Goal: Task Accomplishment & Management: Manage account settings

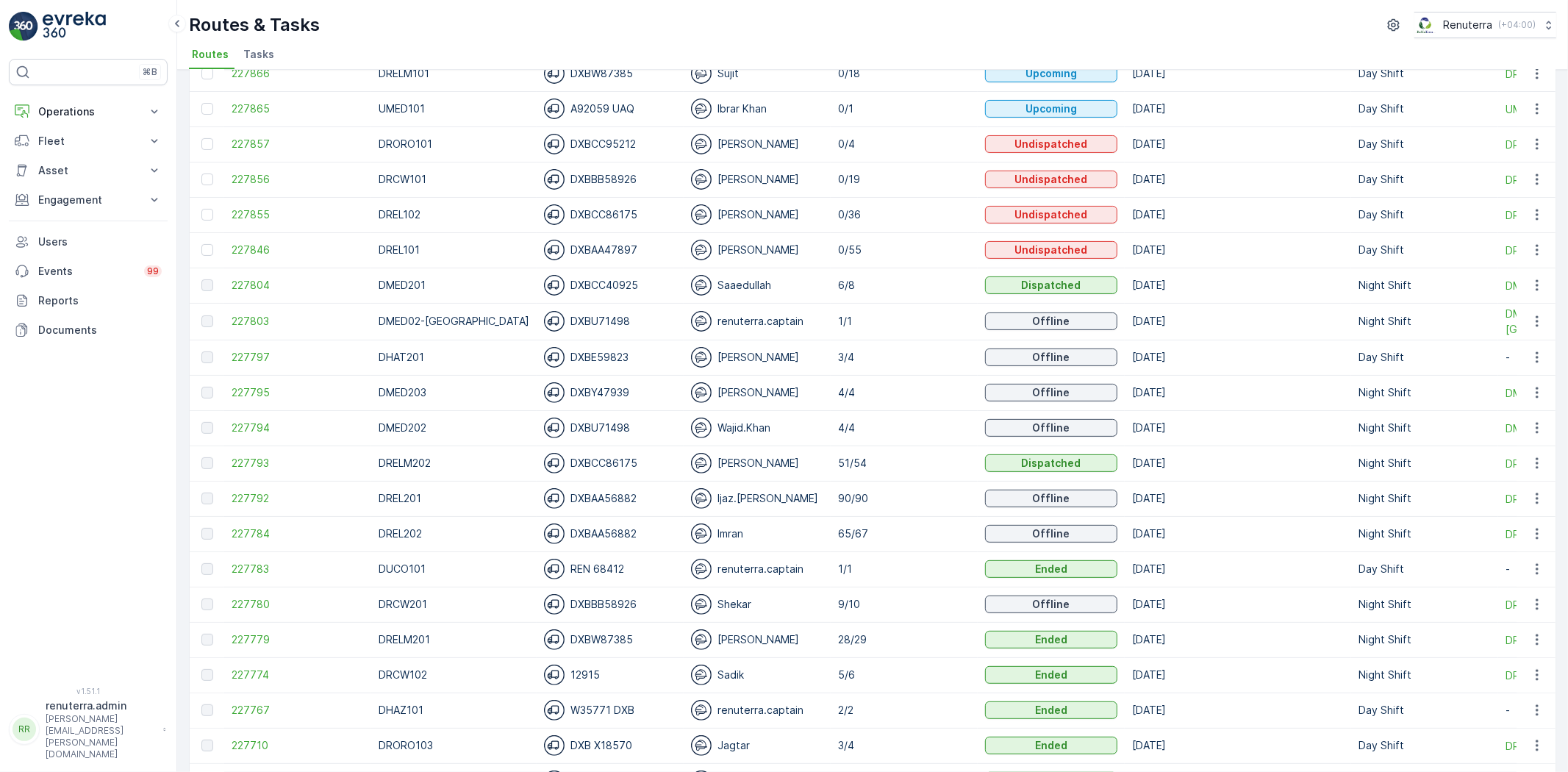
scroll to position [408, 0]
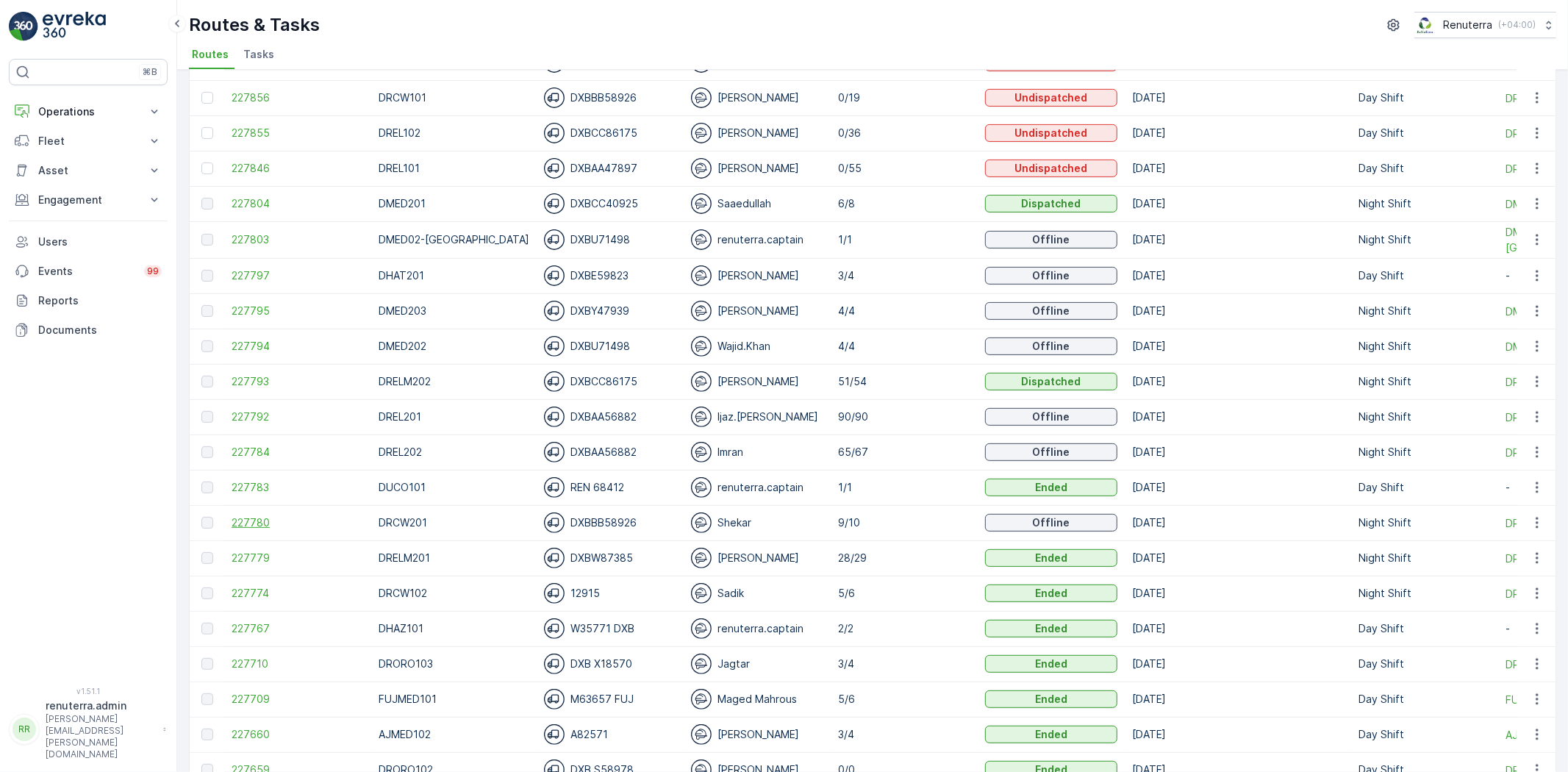
click at [251, 529] on span "227780" at bounding box center [297, 522] width 132 height 14
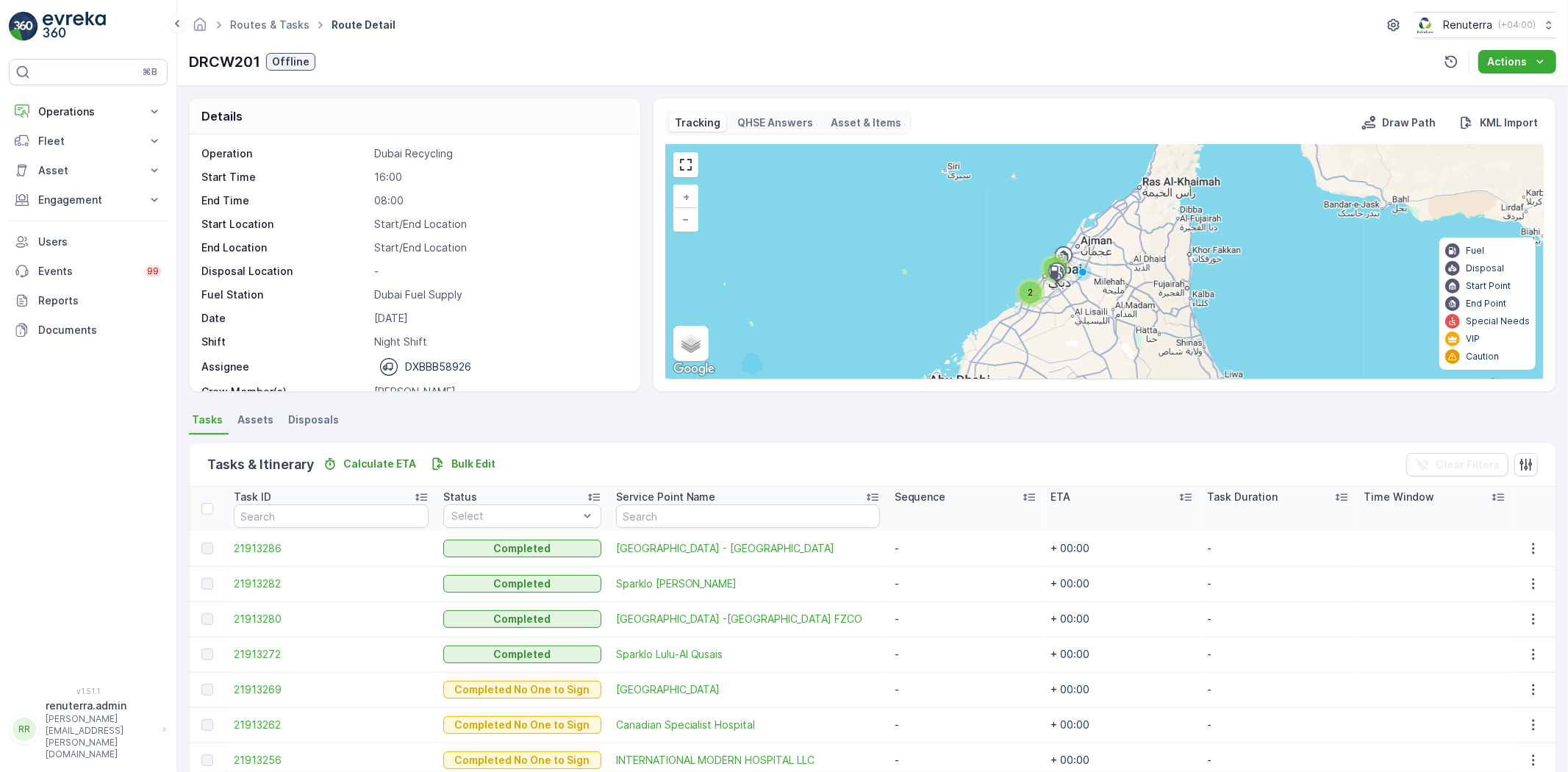
drag, startPoint x: 559, startPoint y: 78, endPoint x: 282, endPoint y: 4, distance: 286.7
click at [554, 78] on div "Routes & Tasks Route Detail Renuterra ( +04:00 ) DRCW201 Offline Actions" at bounding box center [872, 43] width 1391 height 86
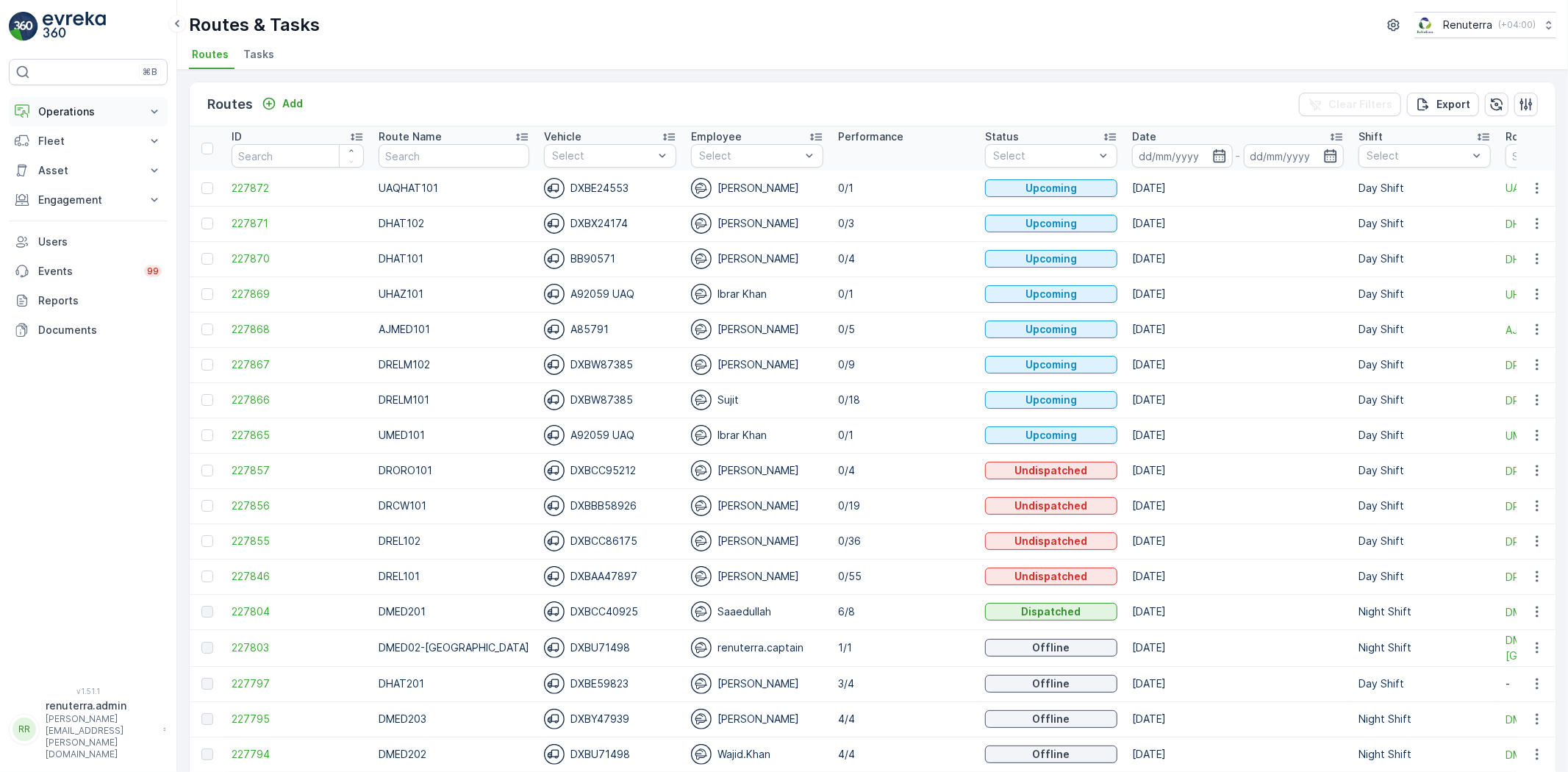
click at [46, 104] on p "Operations" at bounding box center [88, 111] width 100 height 14
drag, startPoint x: 54, startPoint y: 177, endPoint x: 39, endPoint y: 184, distance: 16.6
click at [53, 177] on p "Routes & Tasks" at bounding box center [75, 178] width 75 height 14
drag, startPoint x: 1196, startPoint y: 149, endPoint x: 1192, endPoint y: 140, distance: 9.8
click at [1212, 149] on icon "button" at bounding box center [1220, 155] width 14 height 14
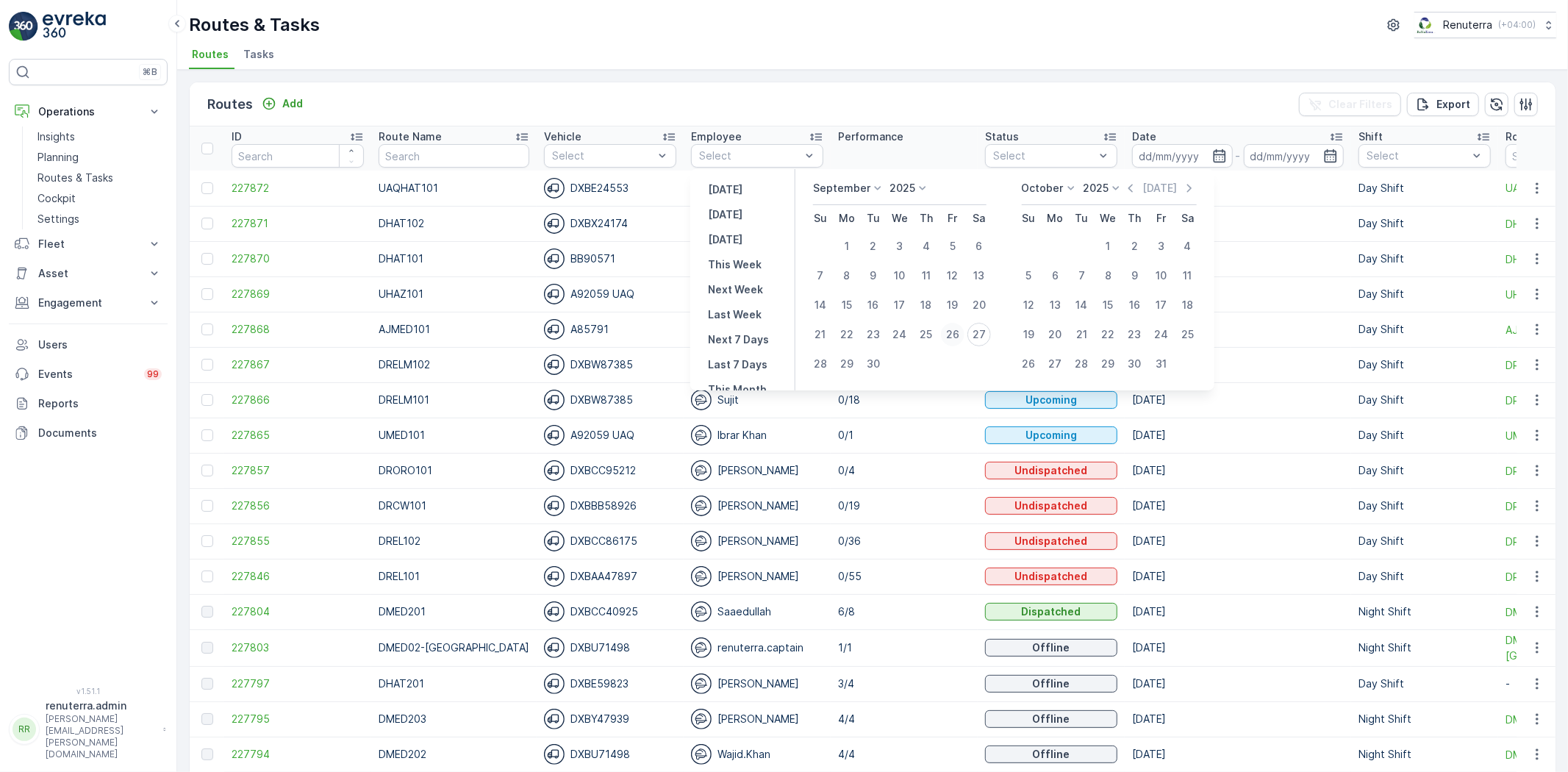
click at [962, 335] on div "26" at bounding box center [953, 334] width 23 height 23
type input "[DATE]"
click at [962, 335] on div "26" at bounding box center [953, 334] width 23 height 23
type input "[DATE]"
click at [962, 335] on div "26" at bounding box center [953, 334] width 23 height 23
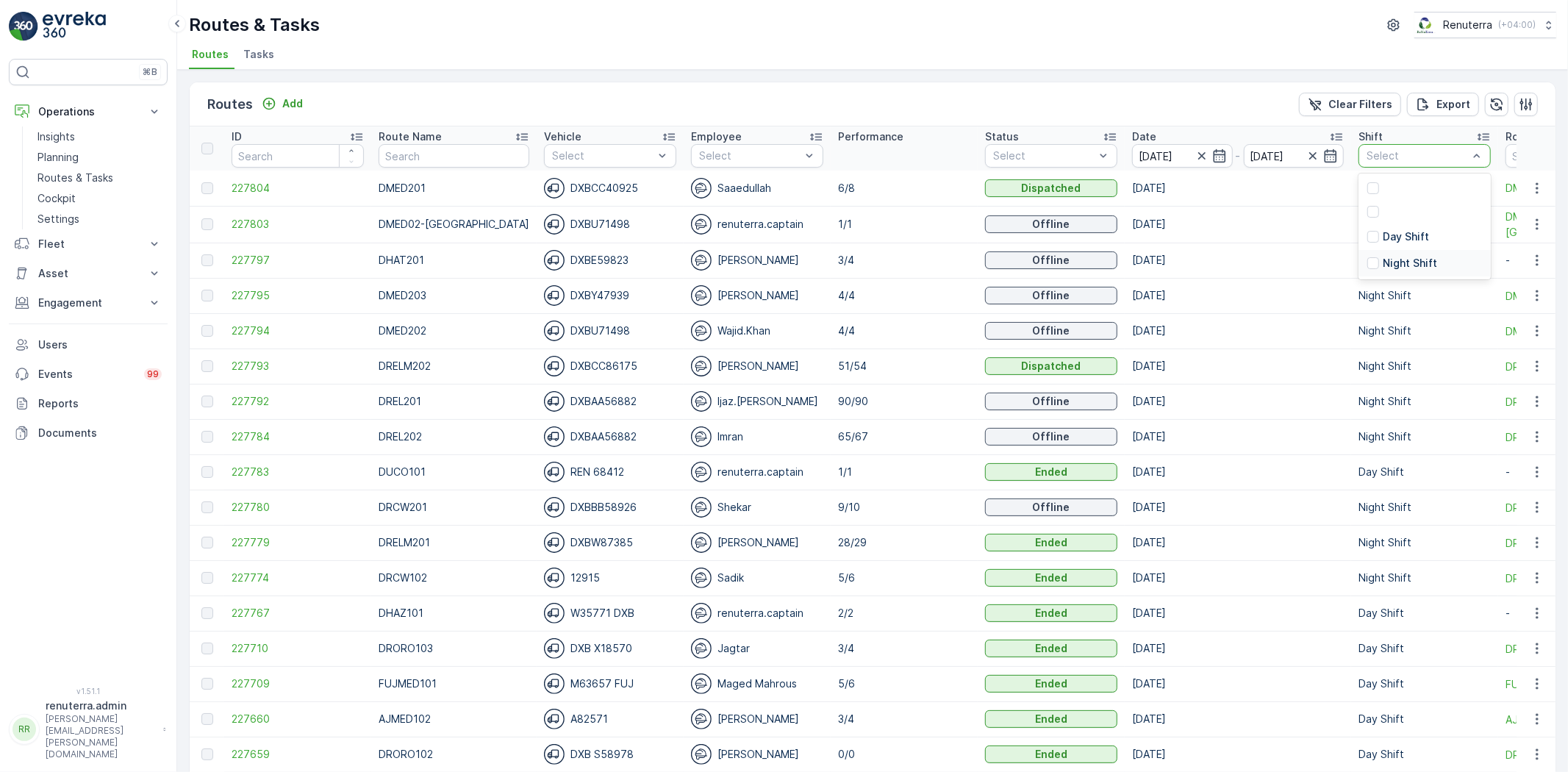
click at [1383, 256] on p "Night Shift" at bounding box center [1410, 263] width 55 height 14
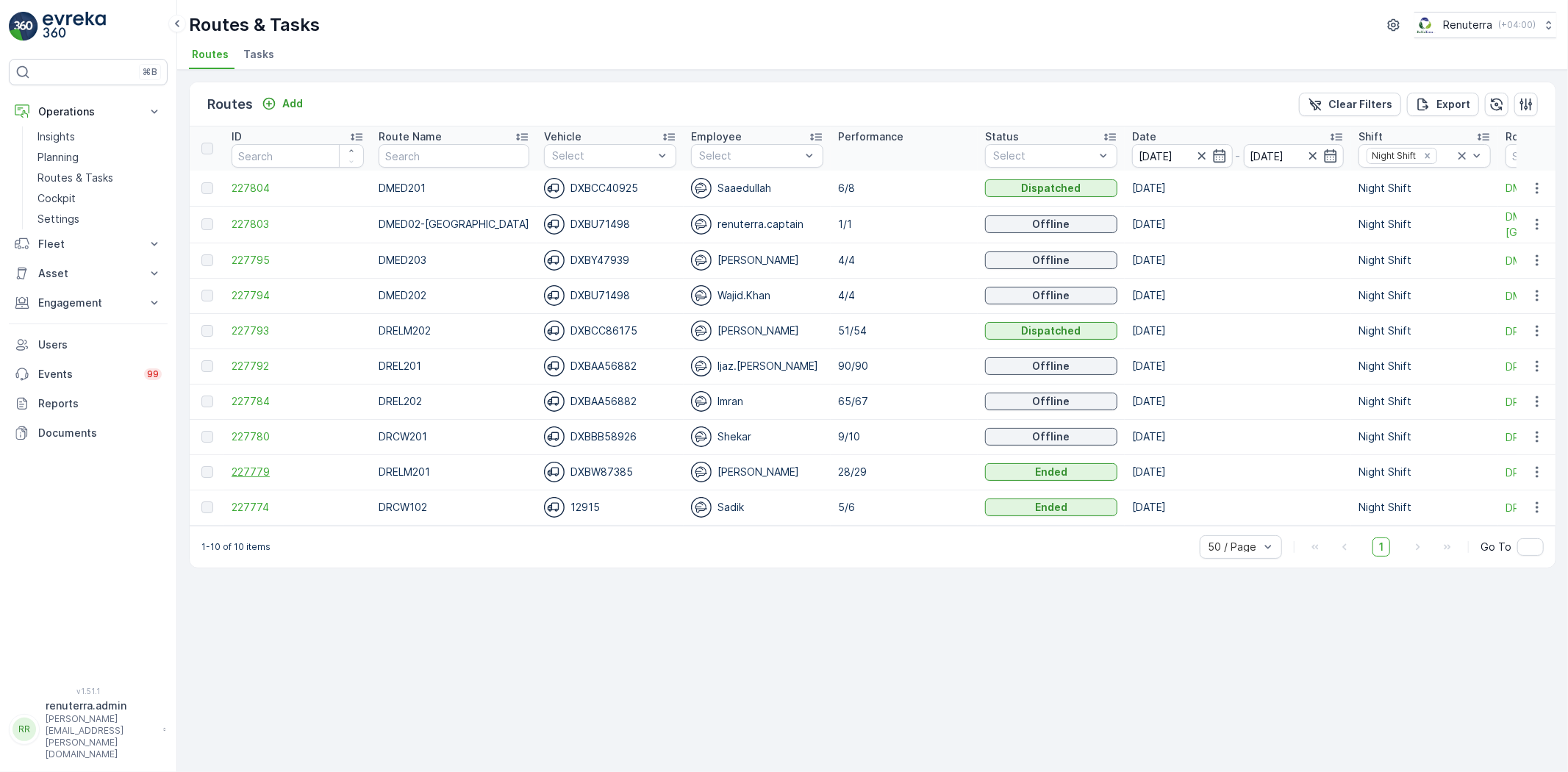
click at [267, 474] on span "227779" at bounding box center [297, 471] width 132 height 14
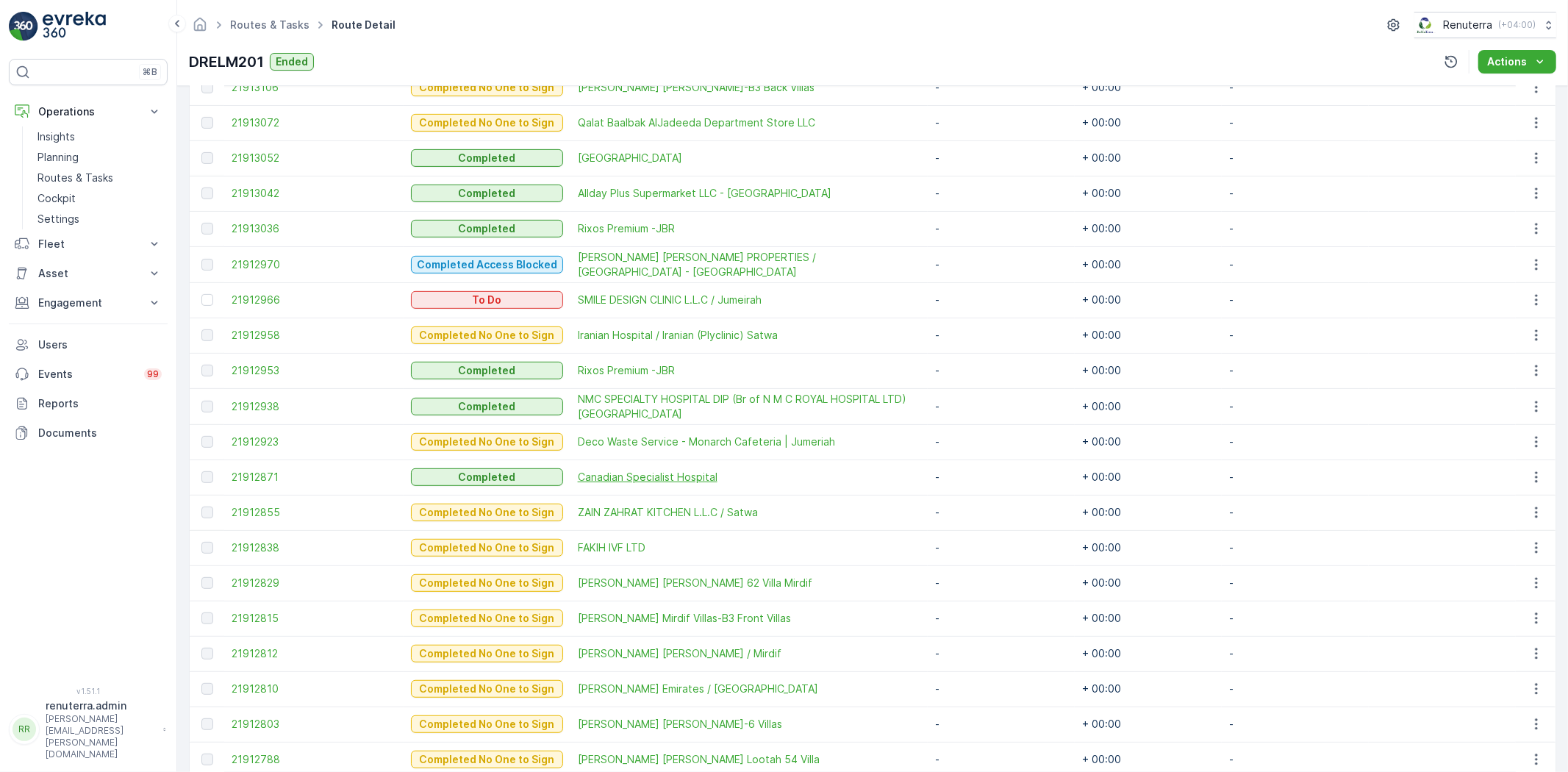
scroll to position [571, 0]
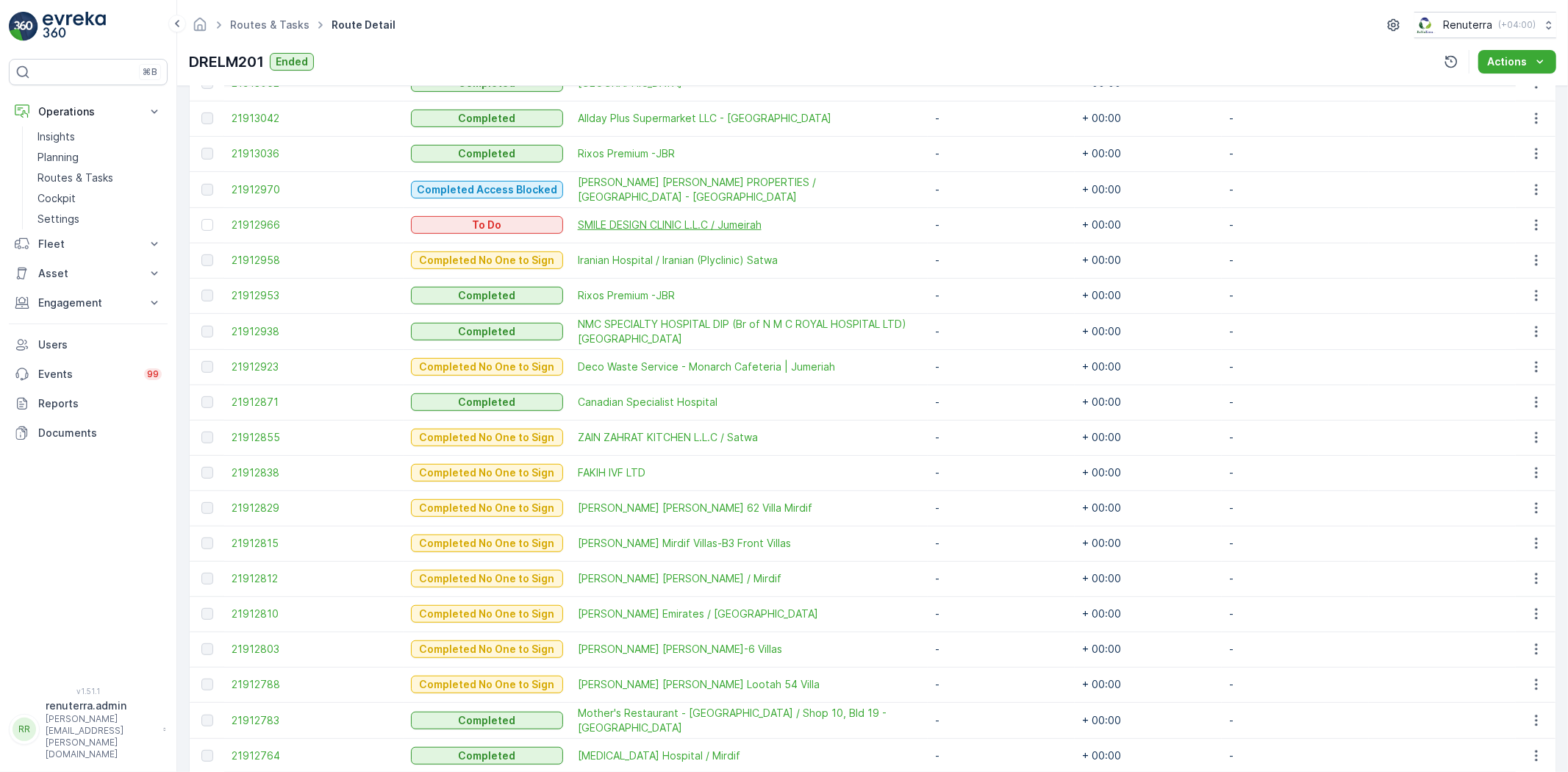
click at [643, 222] on span "SMILE DESIGN CLINIC L.L.C / Jumeirah" at bounding box center [750, 224] width 343 height 14
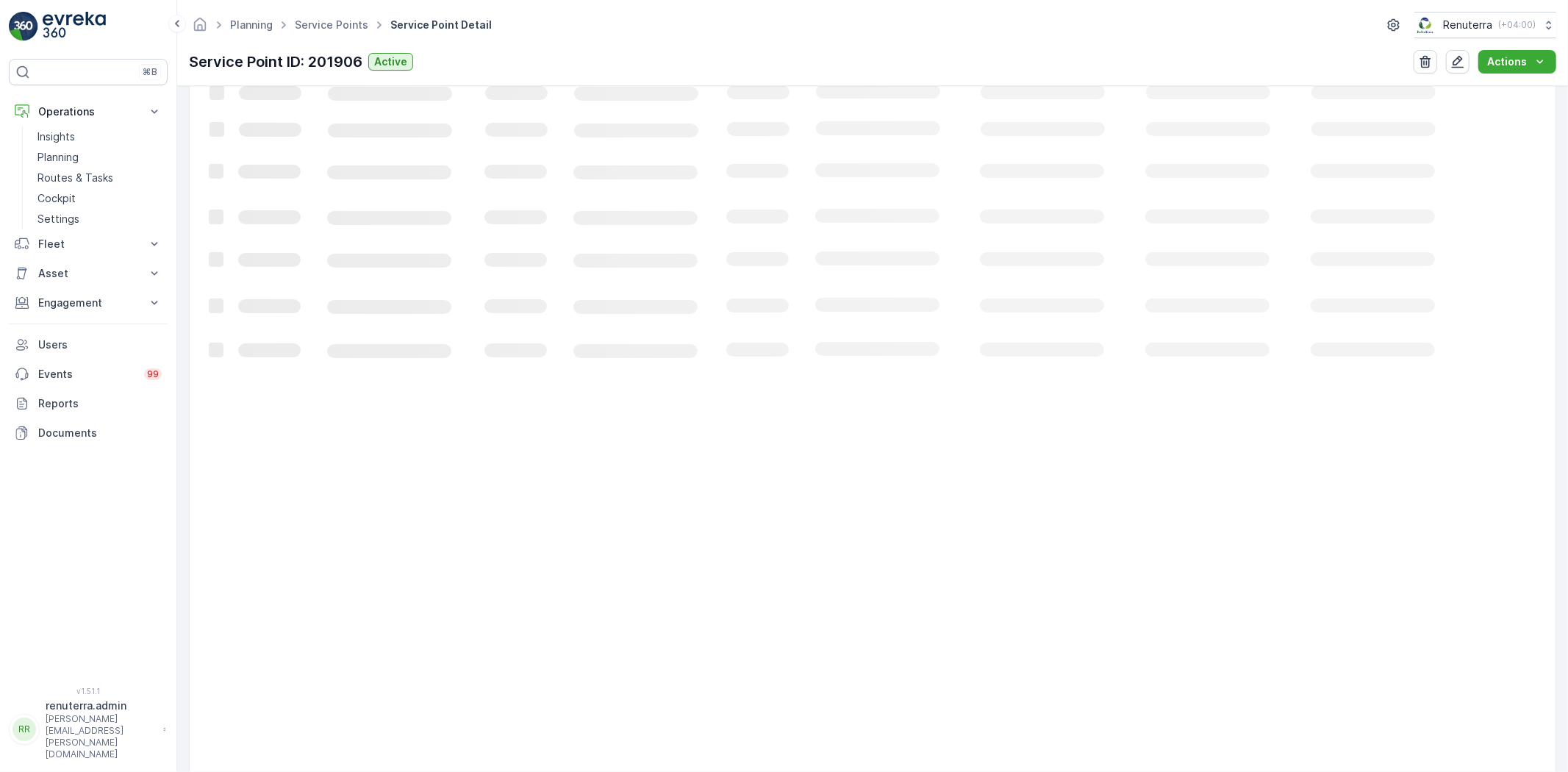
scroll to position [489, 0]
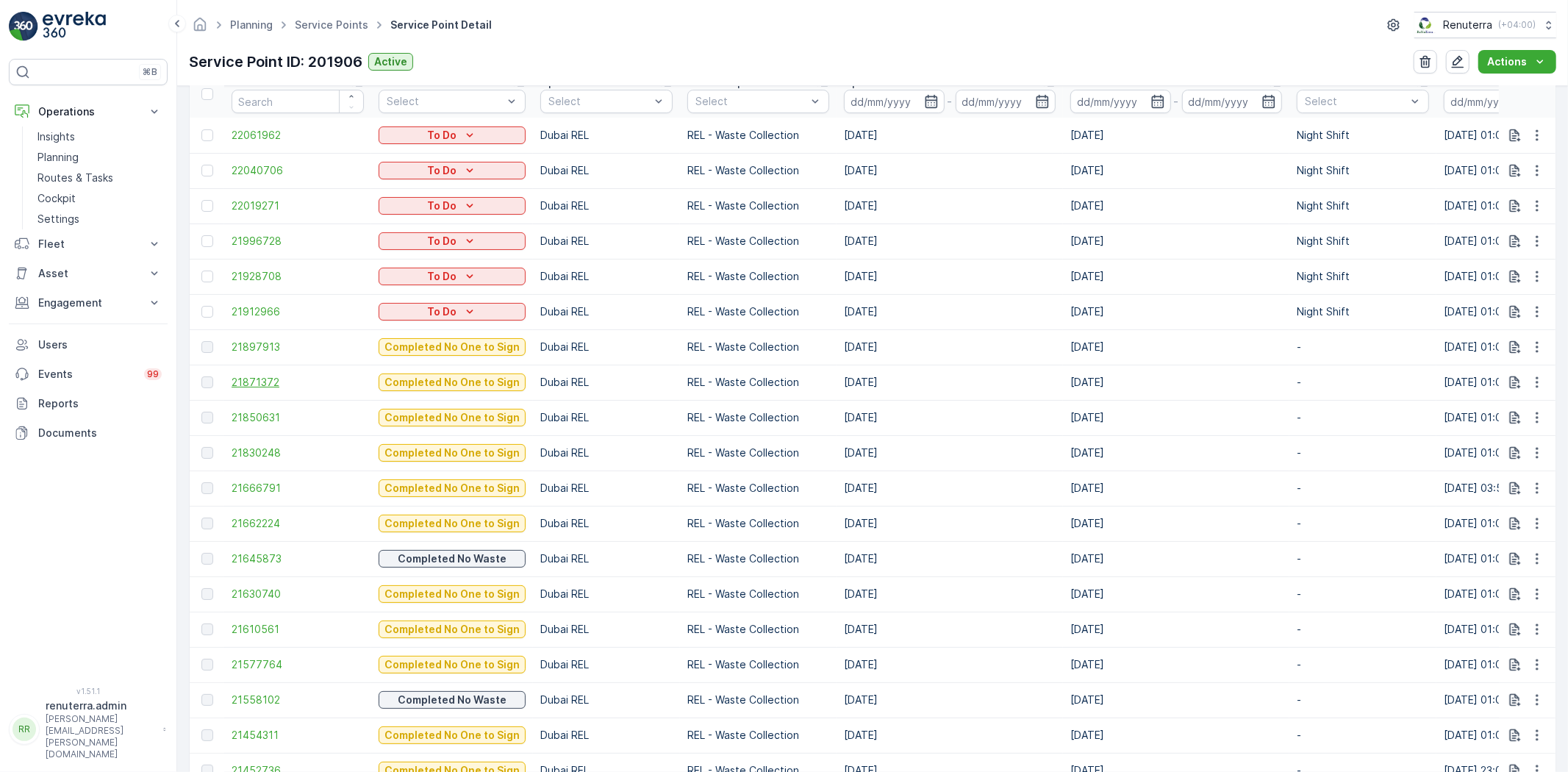
click at [283, 382] on span "21871372" at bounding box center [297, 382] width 132 height 14
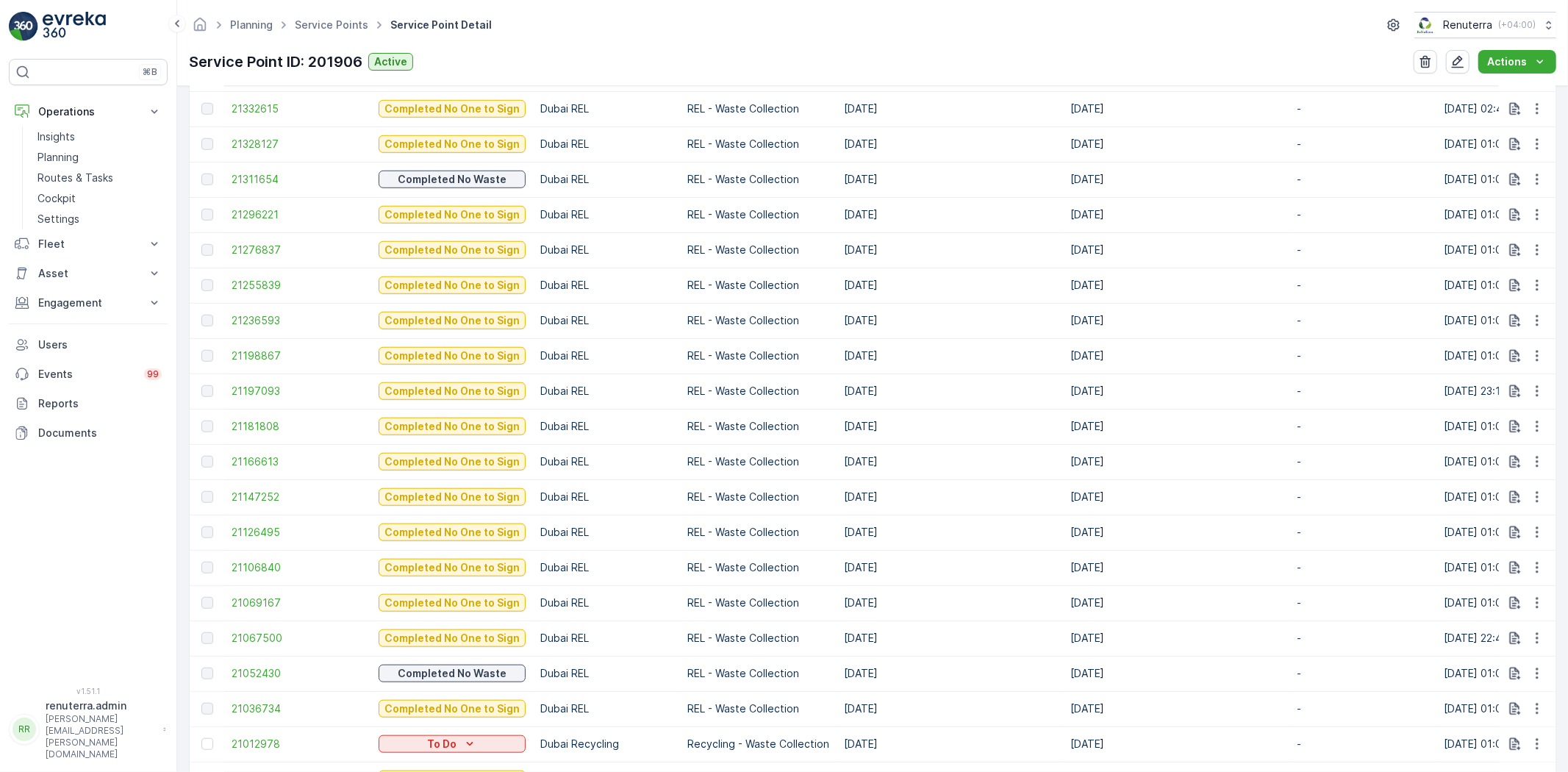
scroll to position [1448, 0]
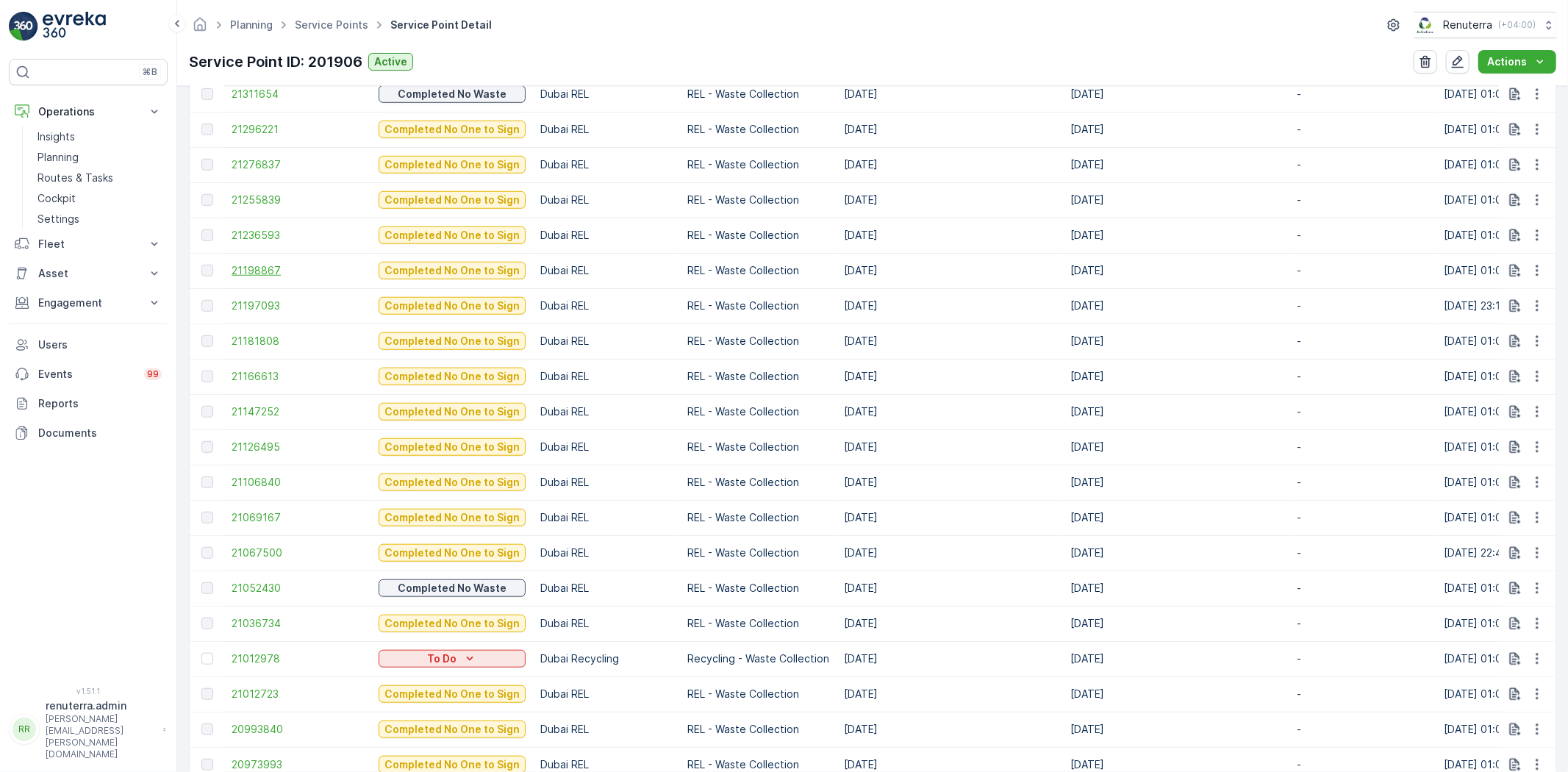
click at [256, 269] on span "21198867" at bounding box center [297, 270] width 132 height 14
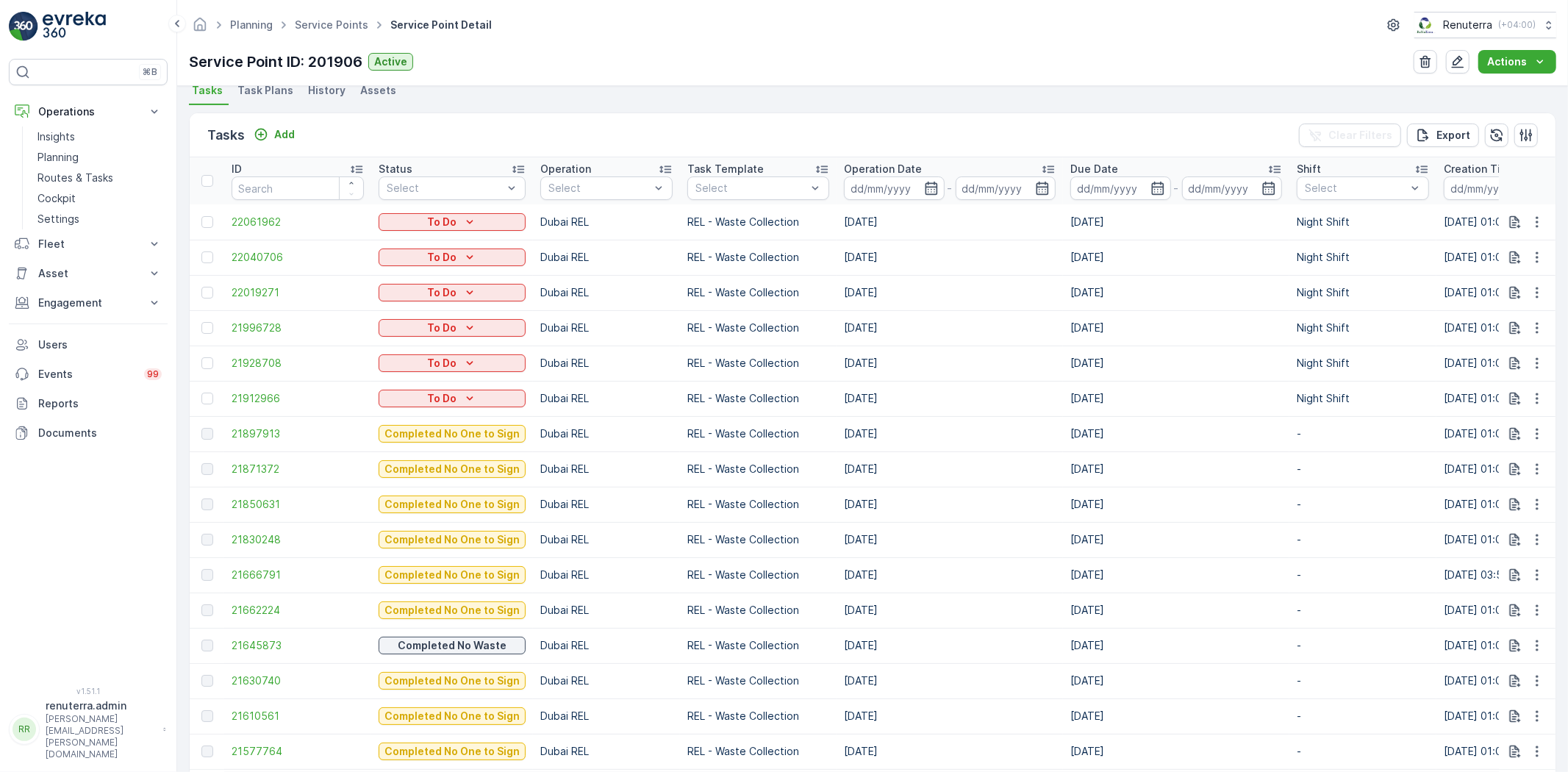
scroll to position [386, 0]
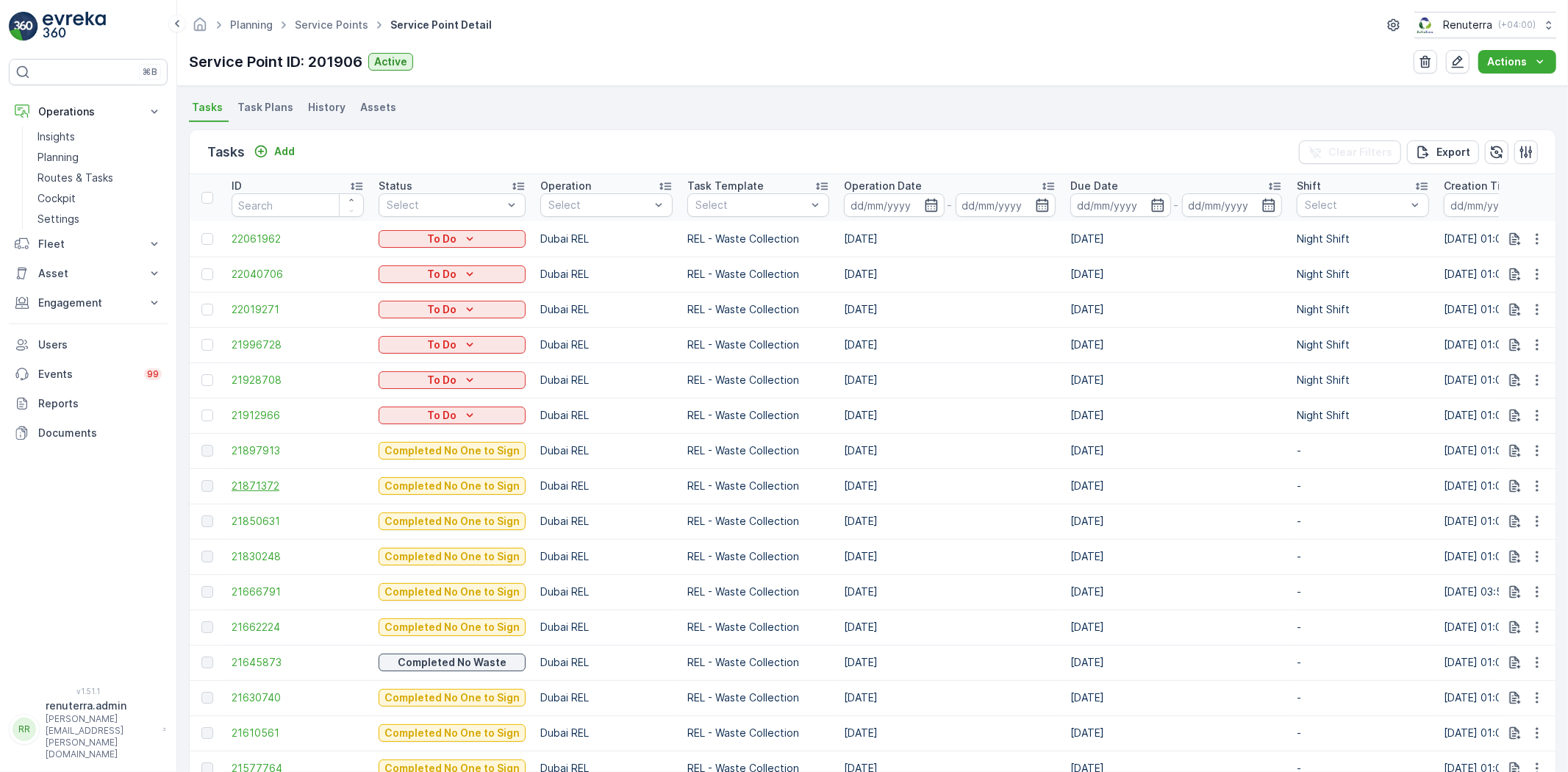
click at [262, 480] on span "21871372" at bounding box center [297, 486] width 132 height 14
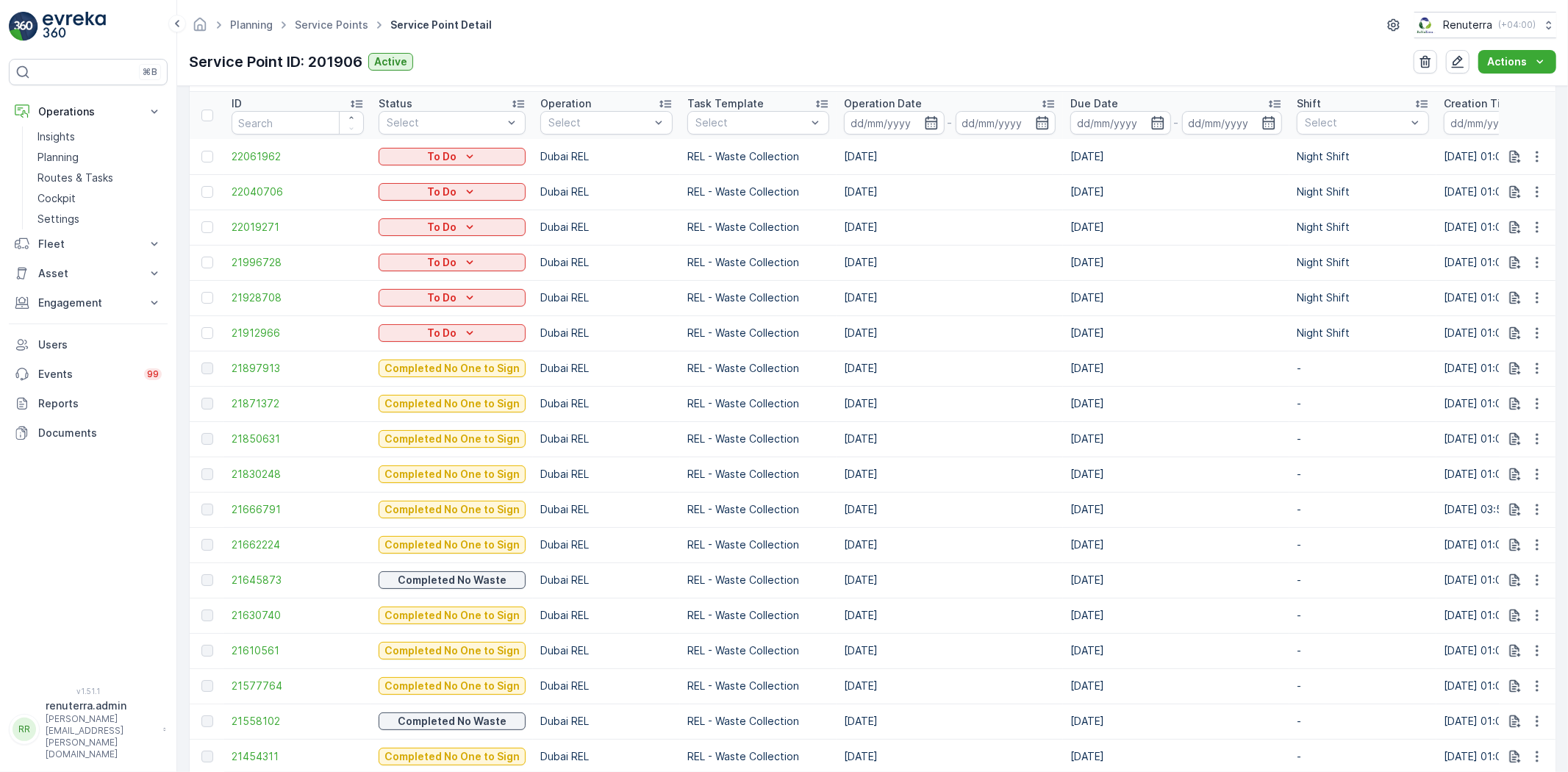
scroll to position [468, 0]
click at [1524, 335] on button "button" at bounding box center [1537, 334] width 26 height 18
click at [1500, 422] on span "Remove from Route" at bounding box center [1513, 417] width 100 height 14
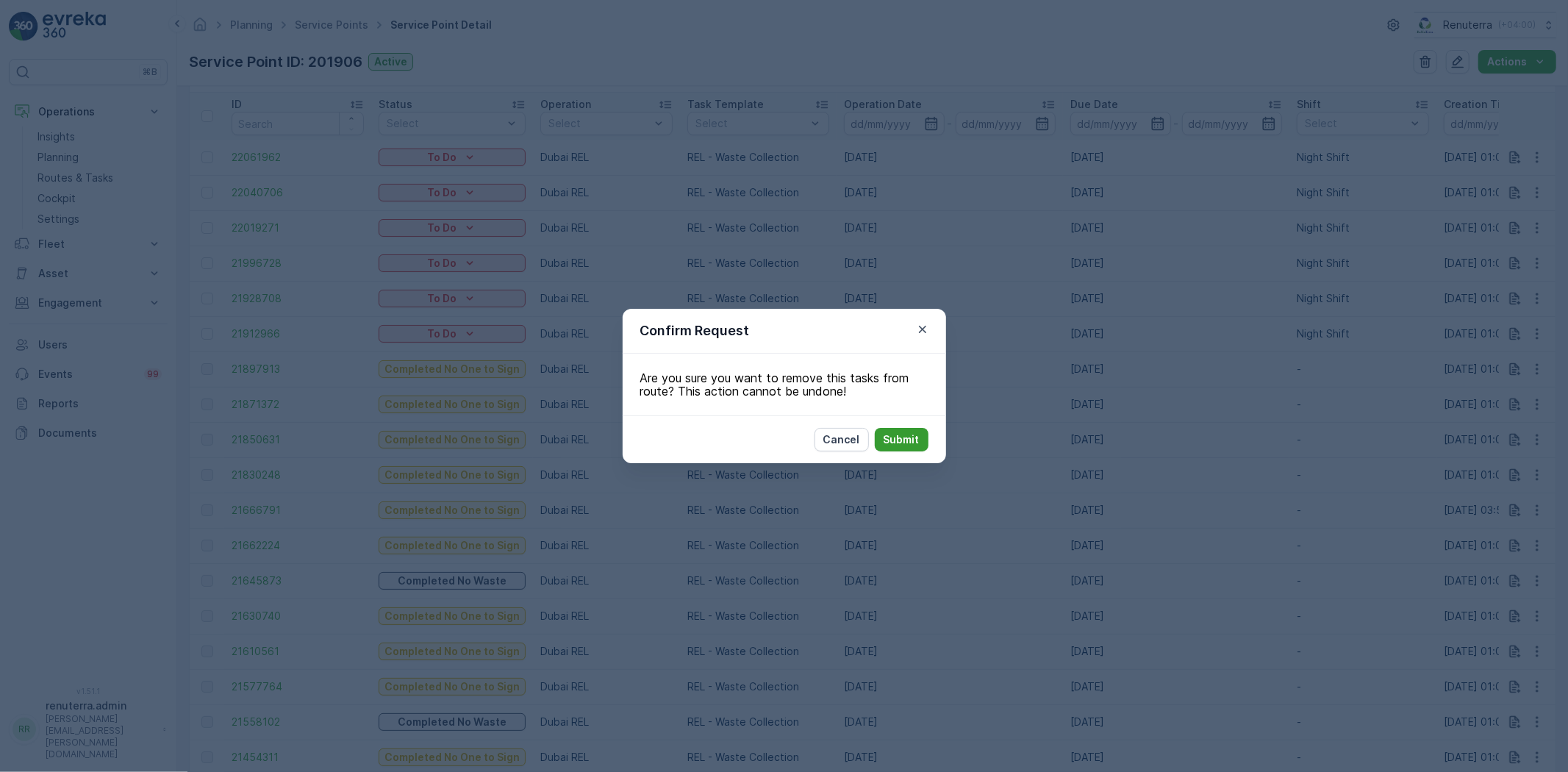
click at [895, 436] on p "Submit" at bounding box center [902, 439] width 36 height 14
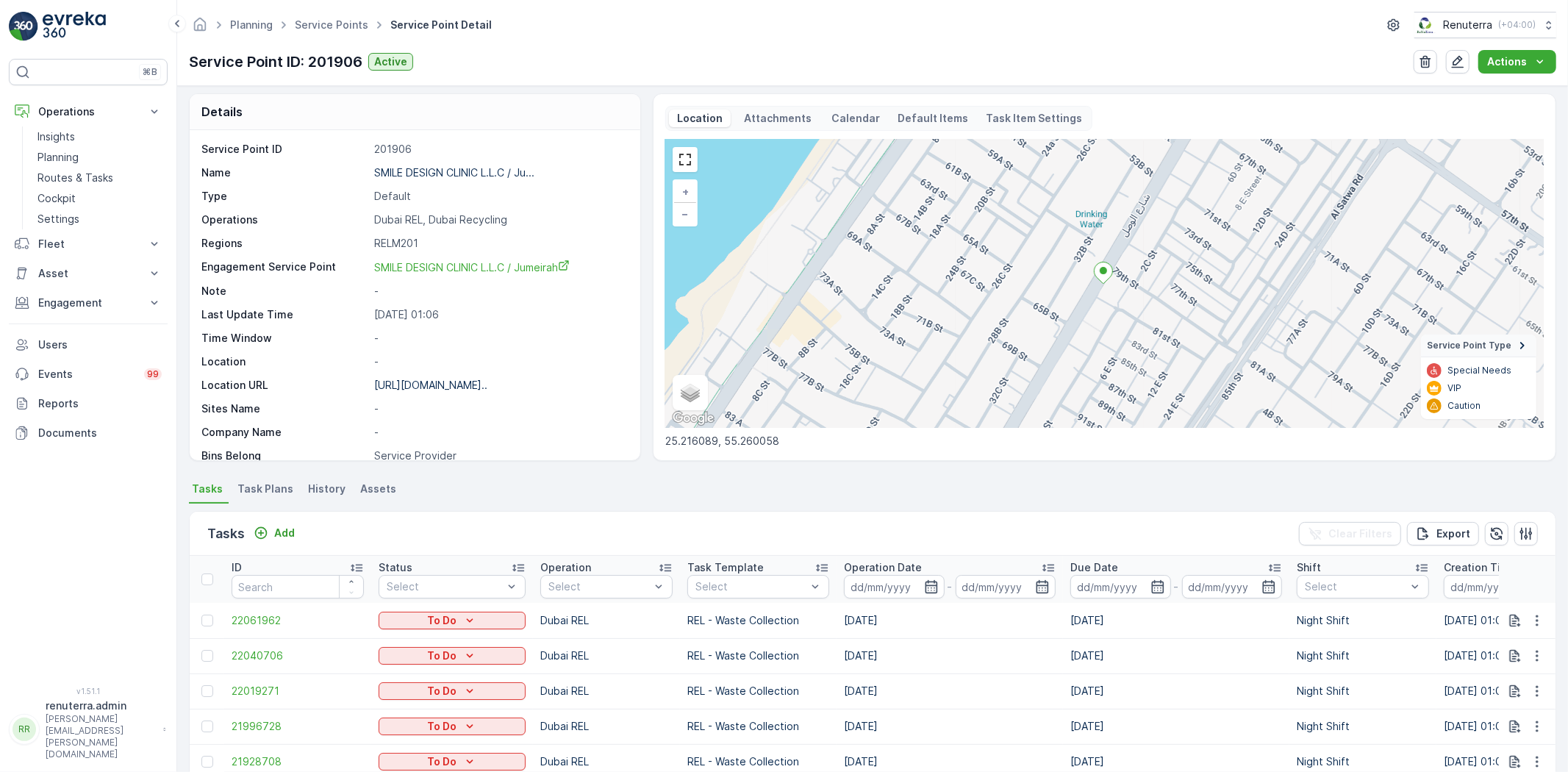
scroll to position [0, 0]
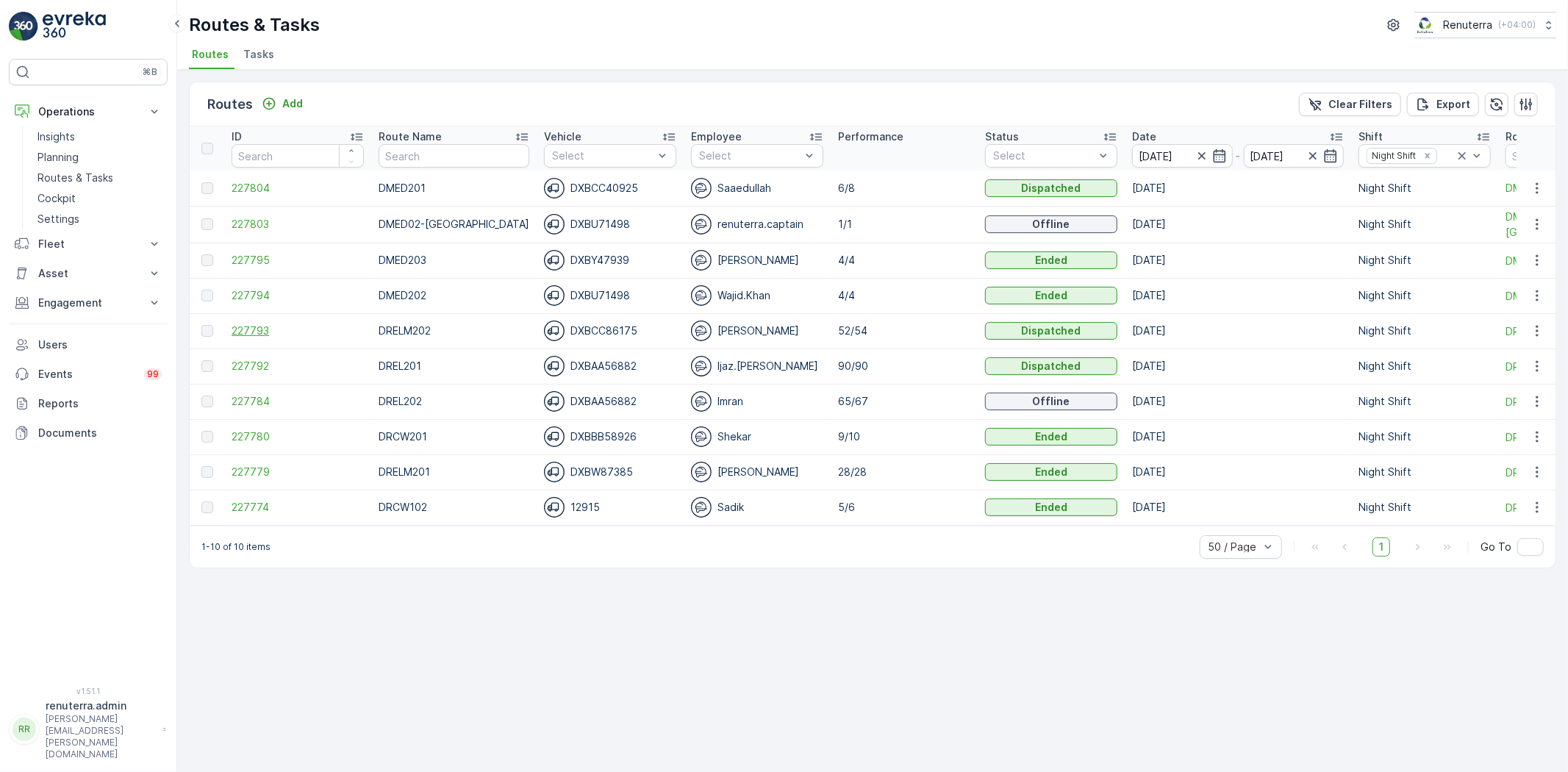
click at [269, 335] on span "227793" at bounding box center [297, 330] width 132 height 14
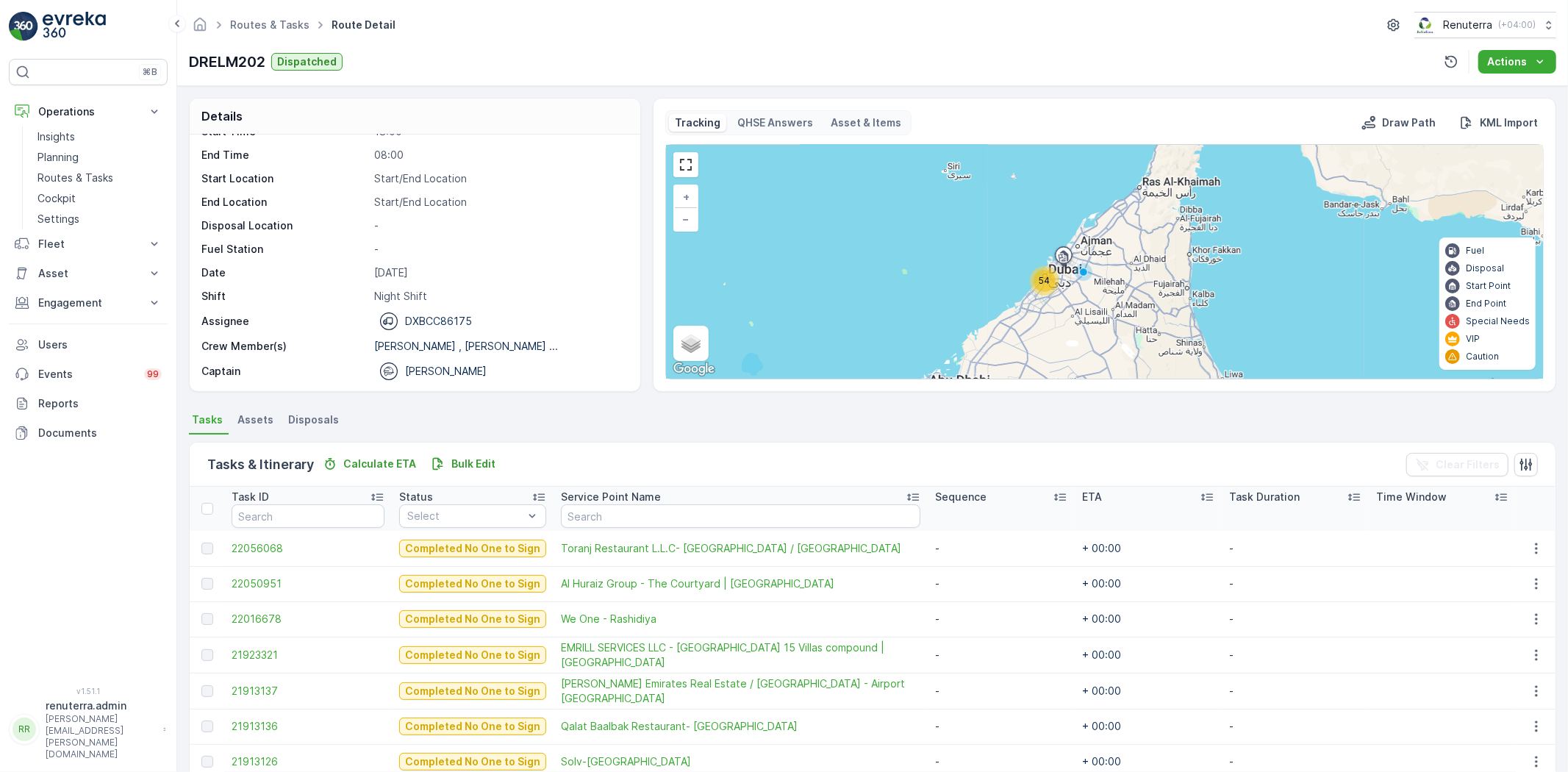
scroll to position [47, 0]
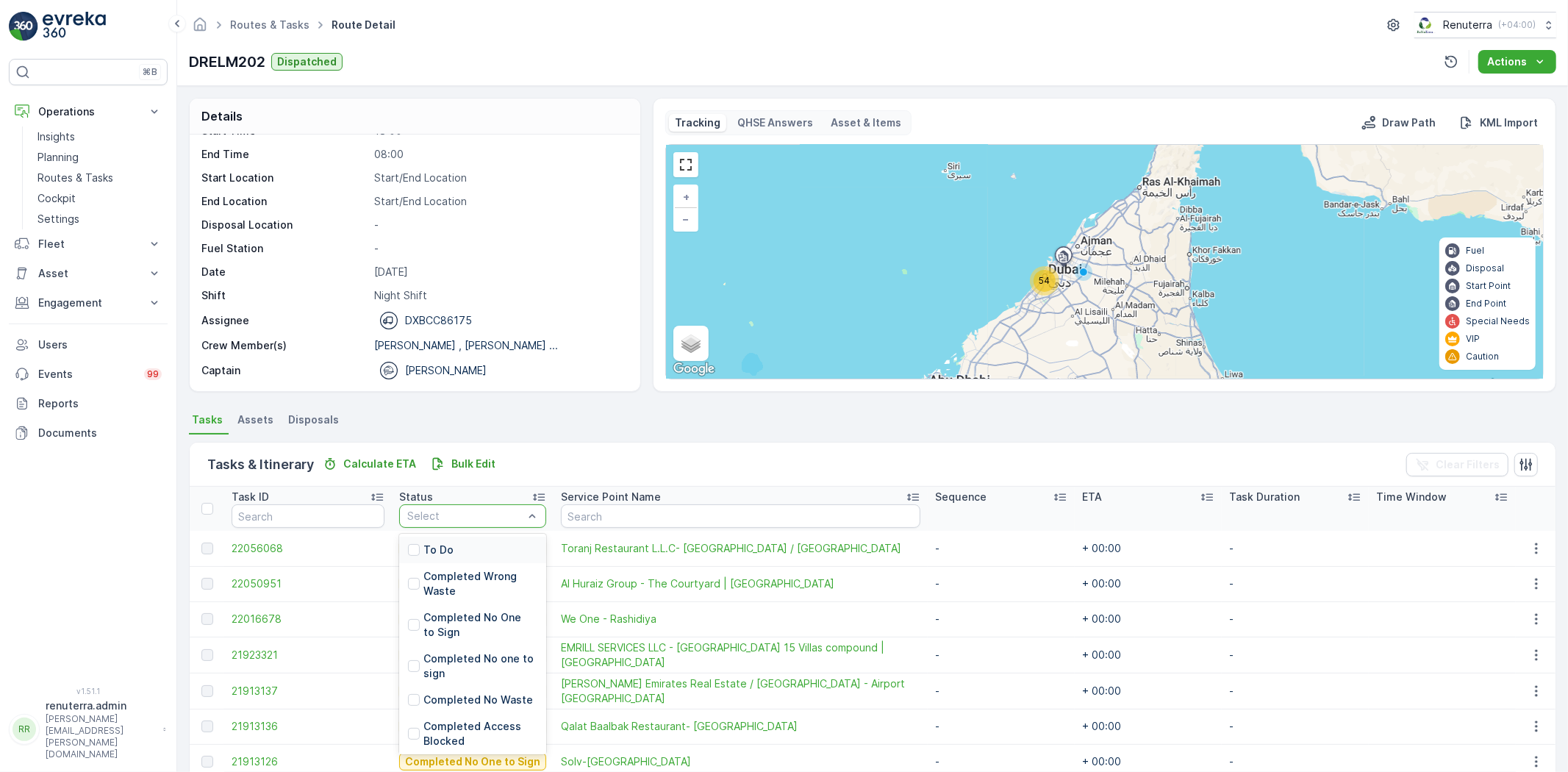
click at [445, 542] on p "To Do" at bounding box center [439, 549] width 31 height 14
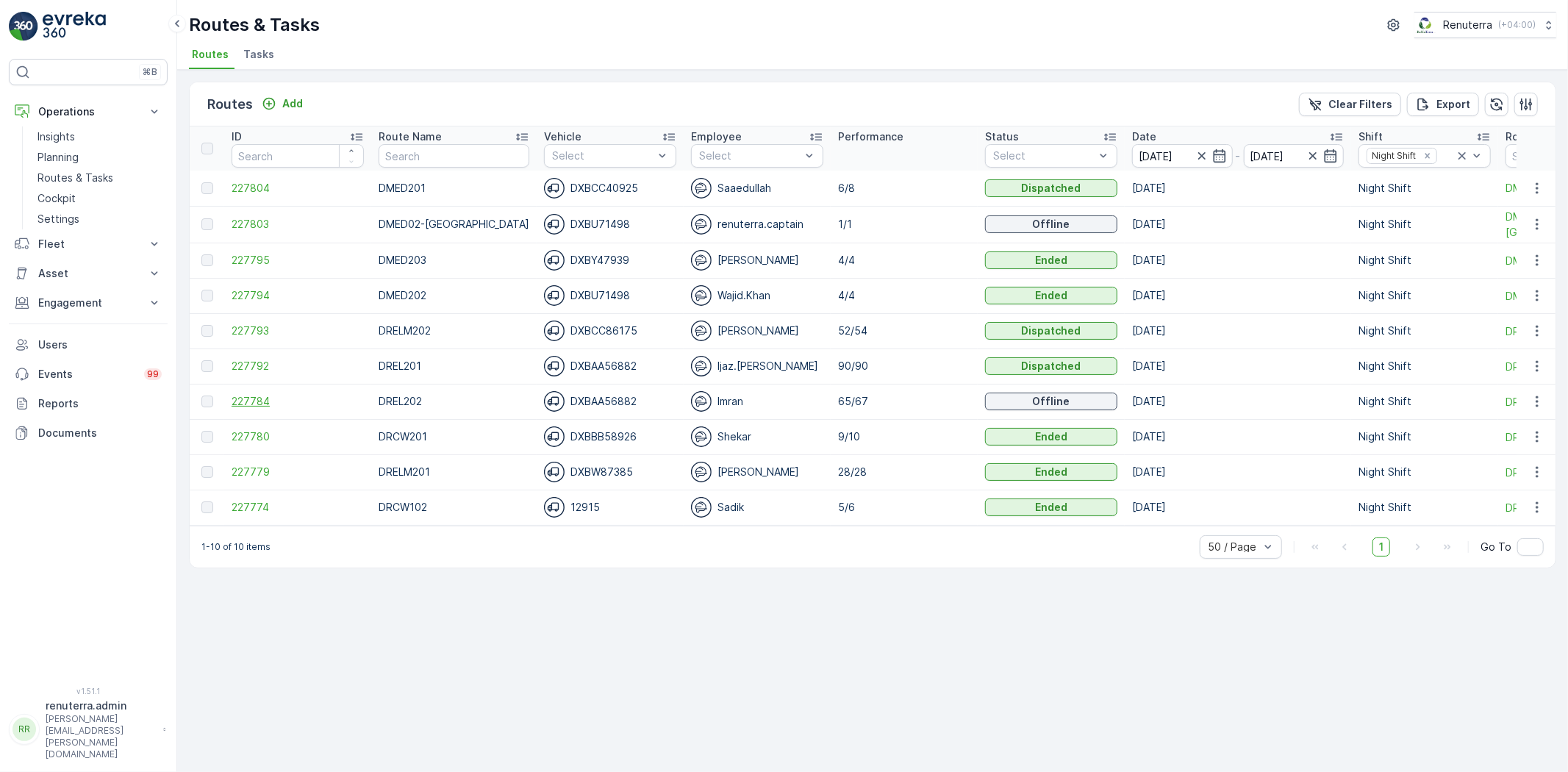
click at [250, 403] on span "227784" at bounding box center [297, 401] width 132 height 14
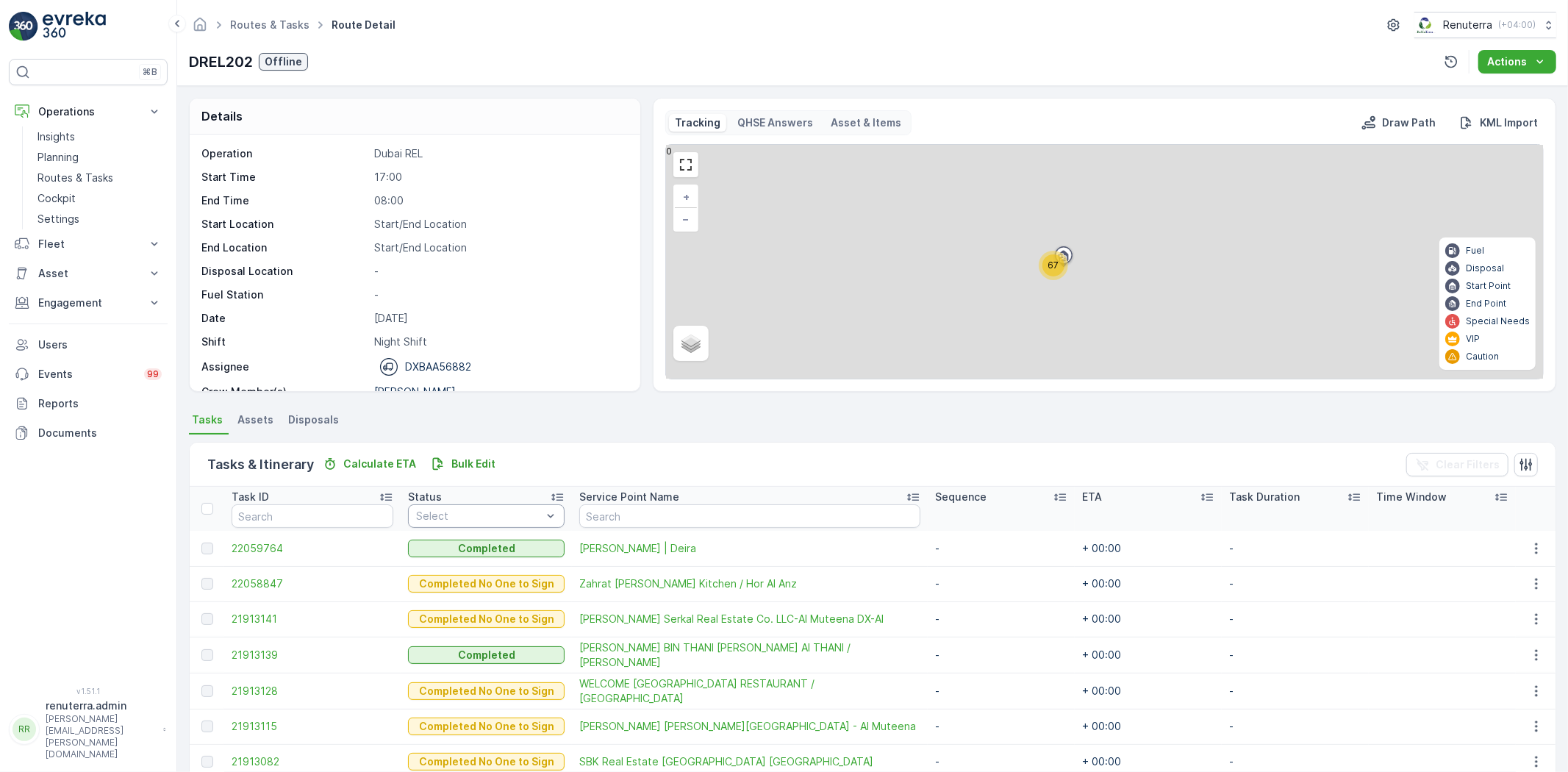
click at [451, 521] on div "Select" at bounding box center [486, 516] width 156 height 23
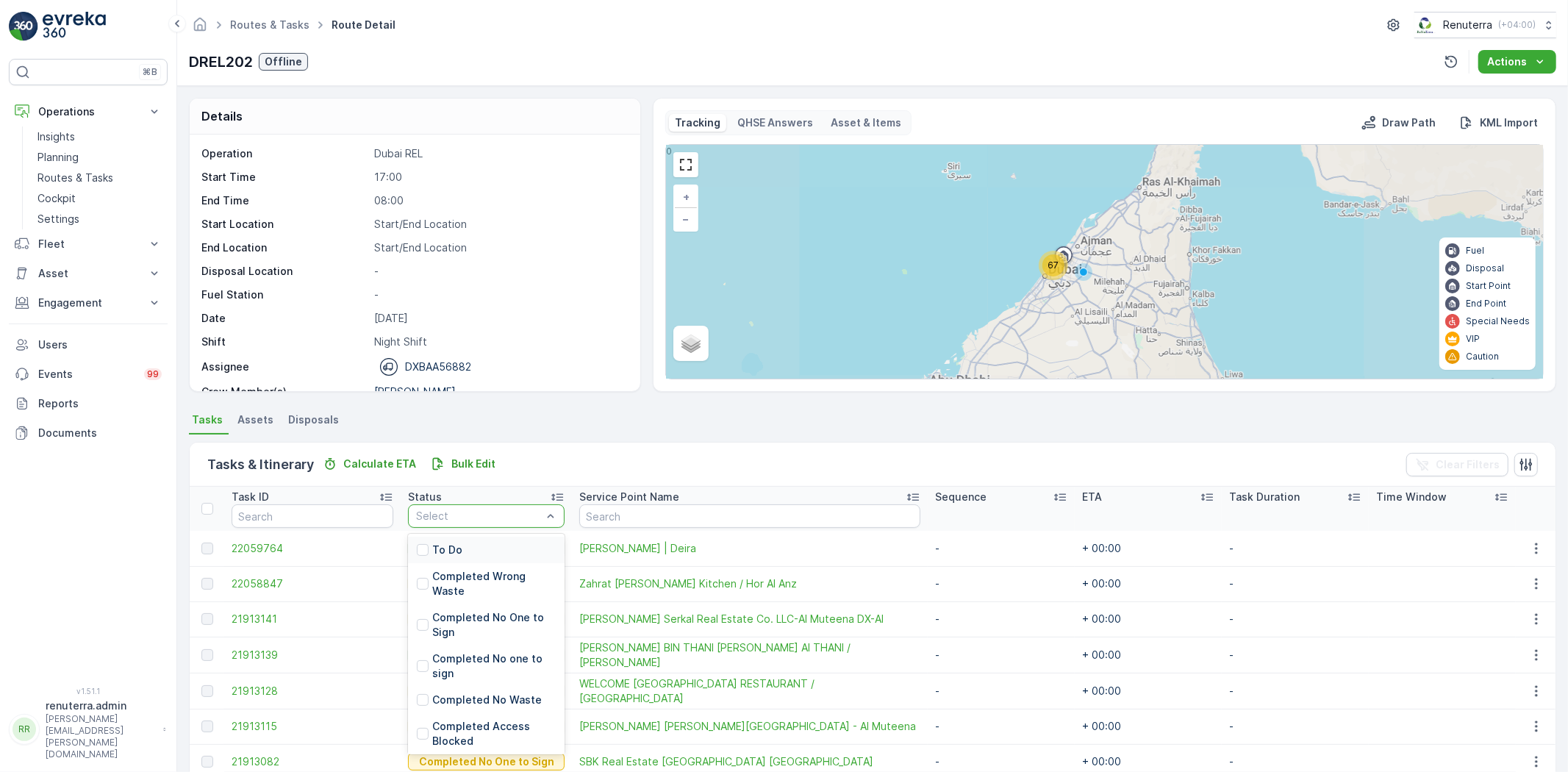
click at [444, 540] on div "To Do" at bounding box center [486, 549] width 156 height 26
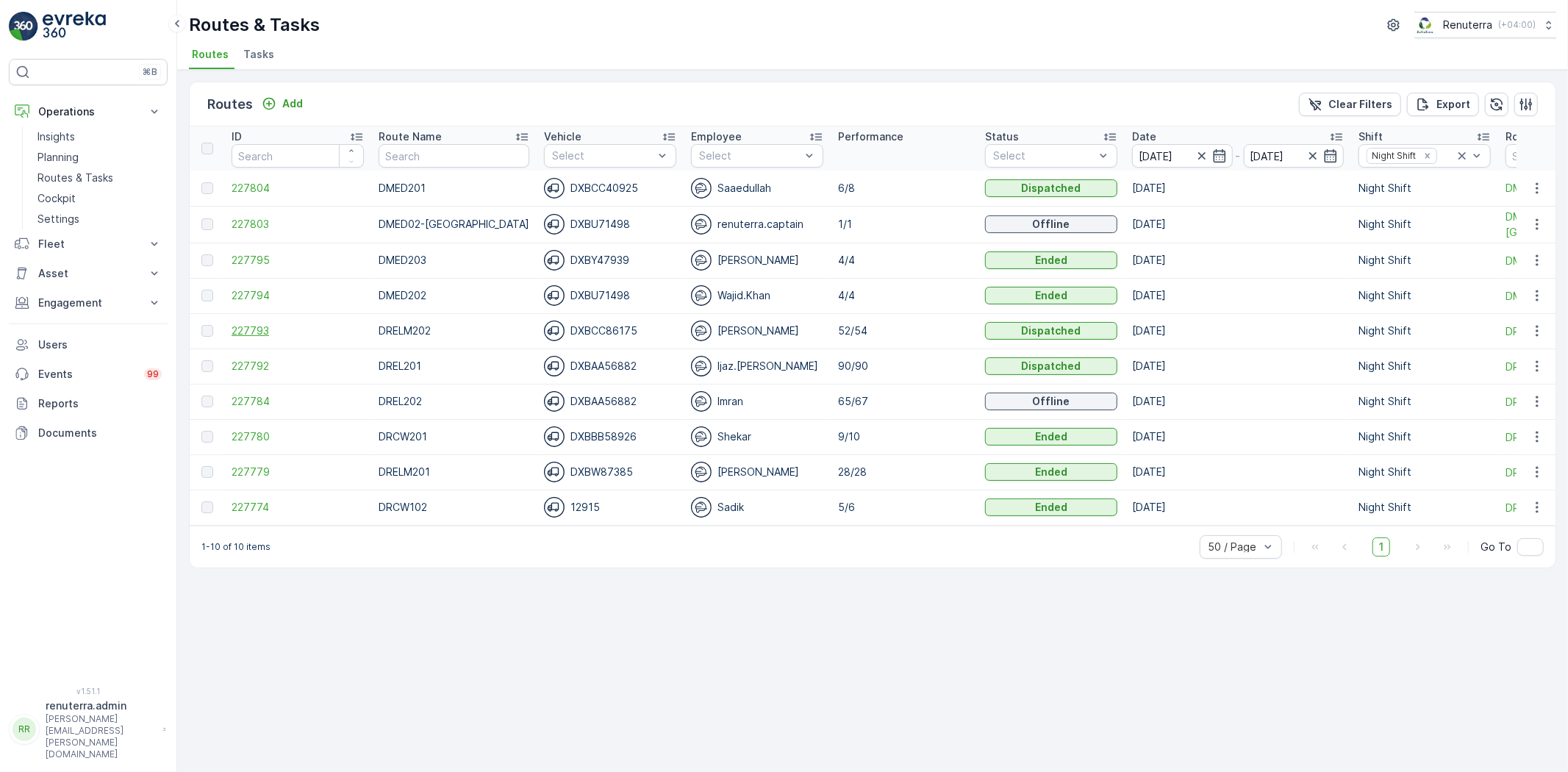
click at [251, 336] on span "227793" at bounding box center [297, 330] width 132 height 14
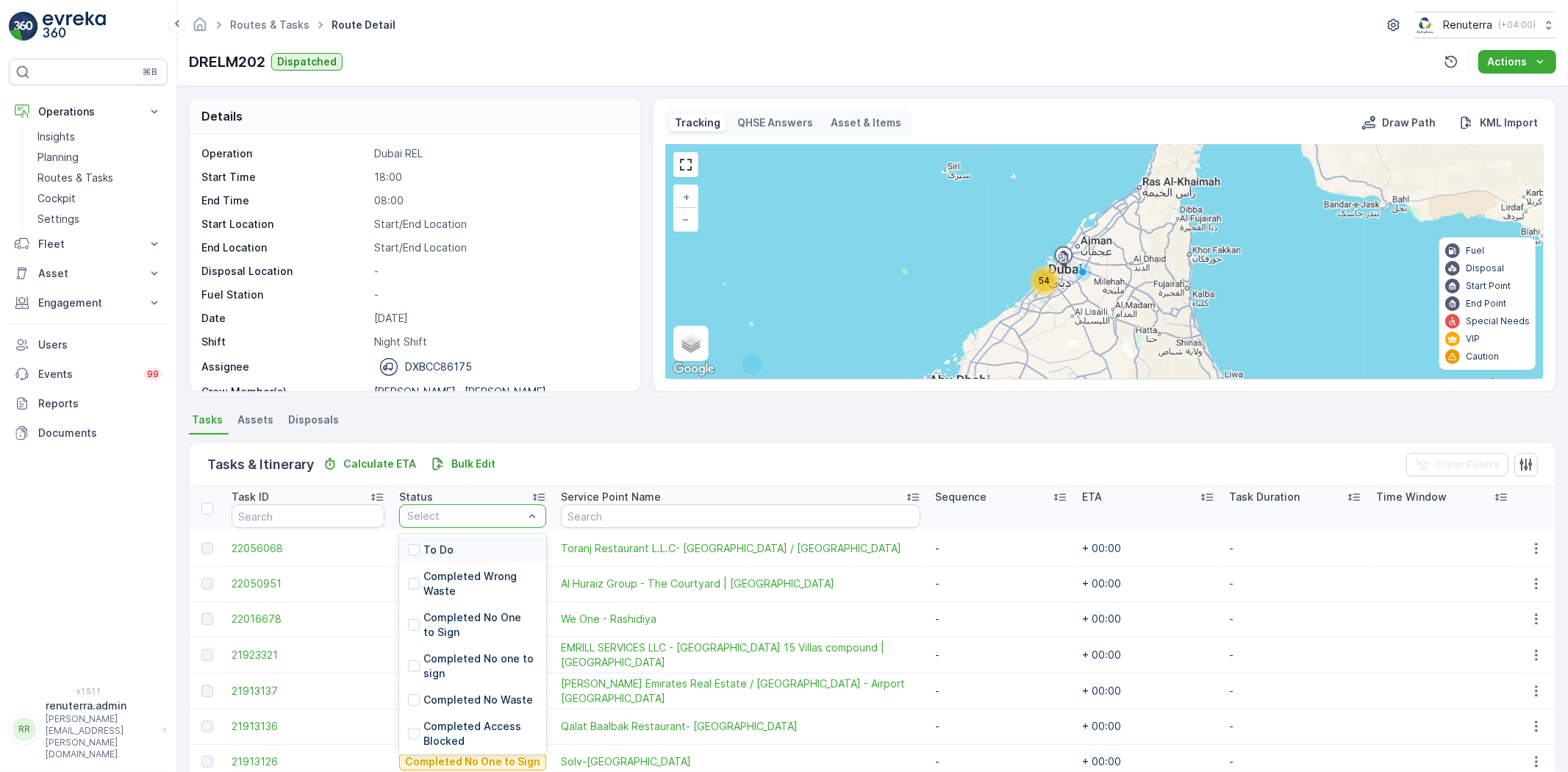
click at [450, 548] on p "To Do" at bounding box center [439, 549] width 31 height 14
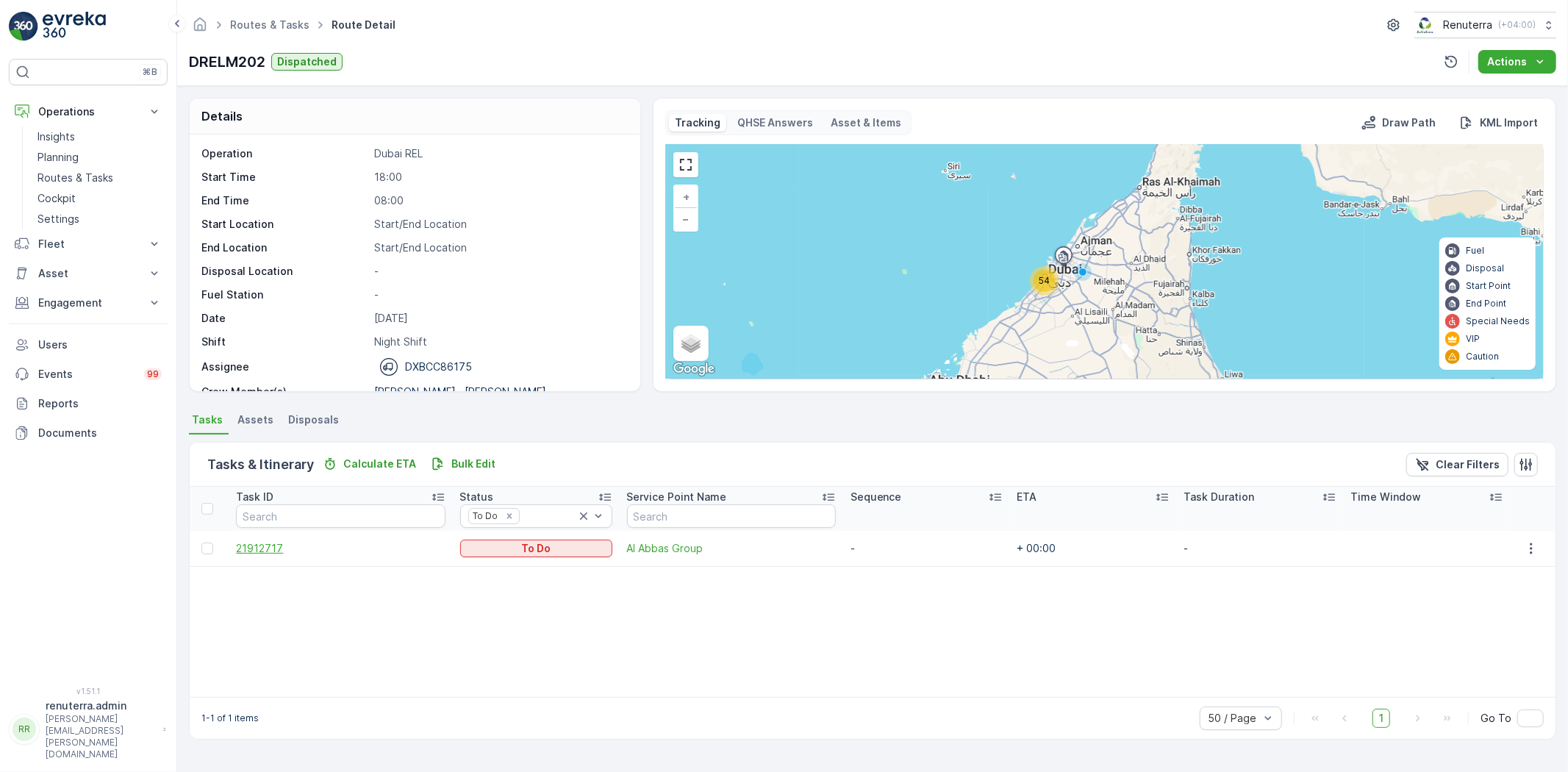
click at [261, 554] on span "21912717" at bounding box center [340, 548] width 209 height 14
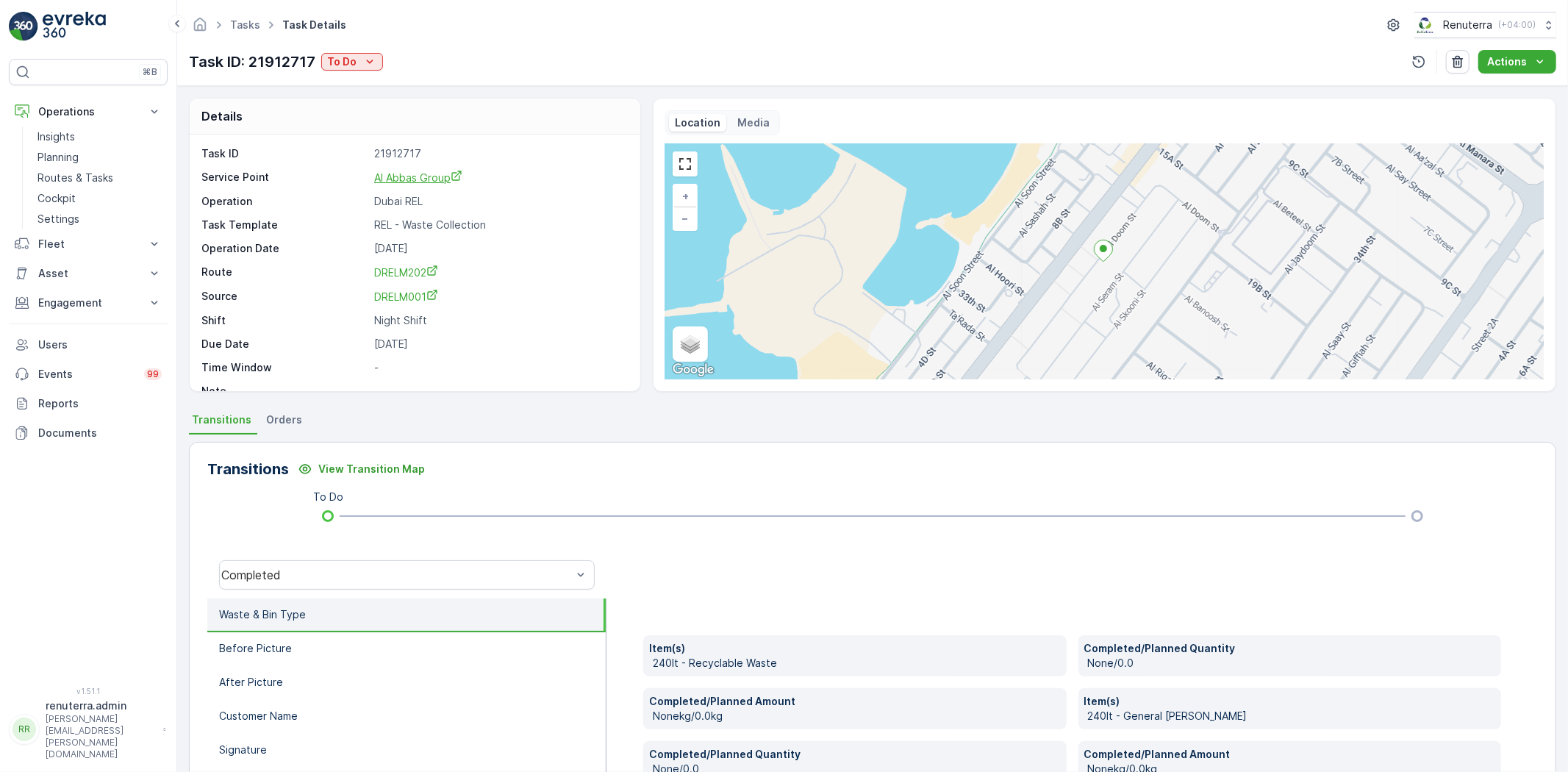
click at [416, 176] on span "Al Abbas Group" at bounding box center [418, 178] width 88 height 13
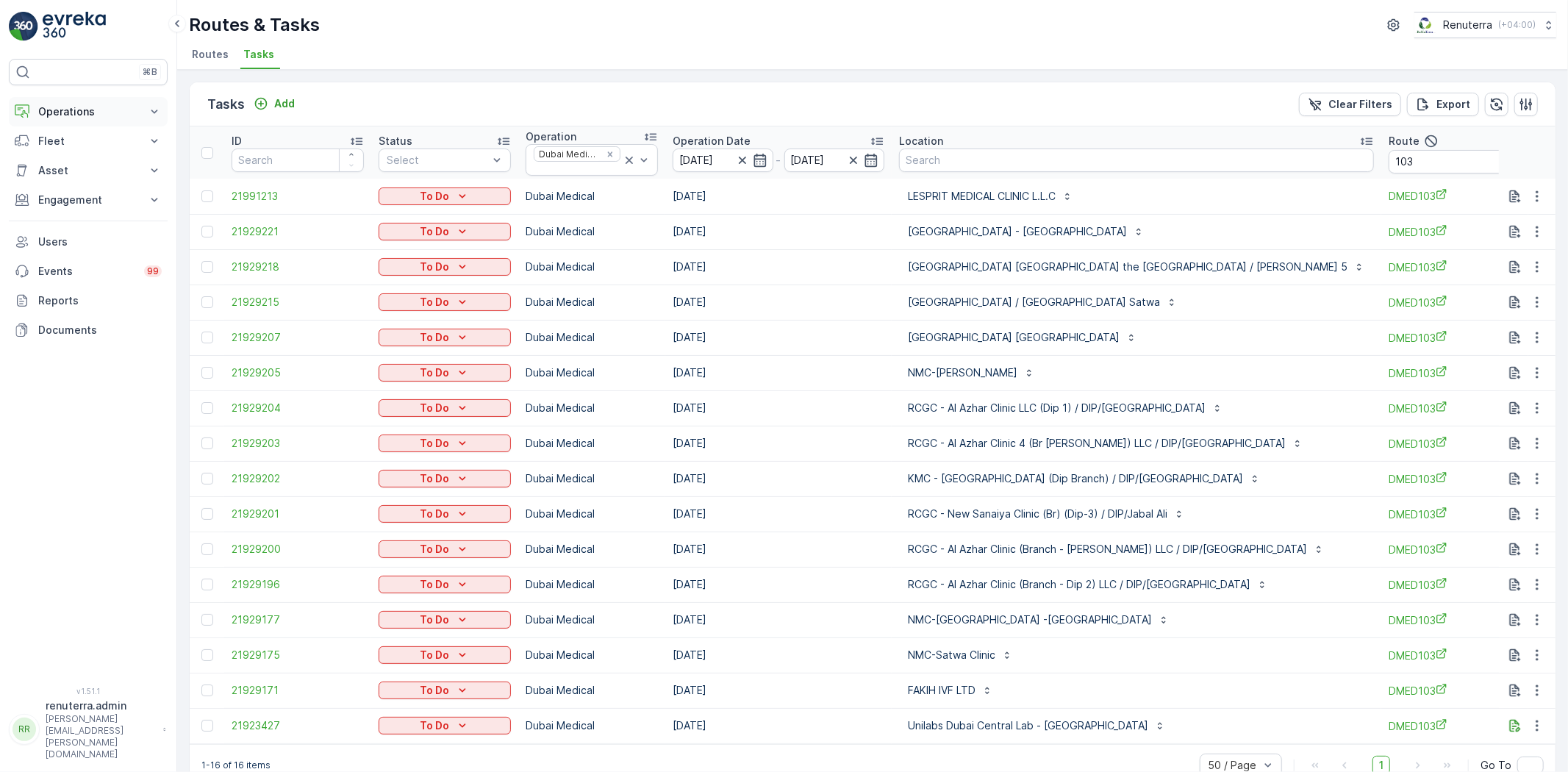
scroll to position [33, 0]
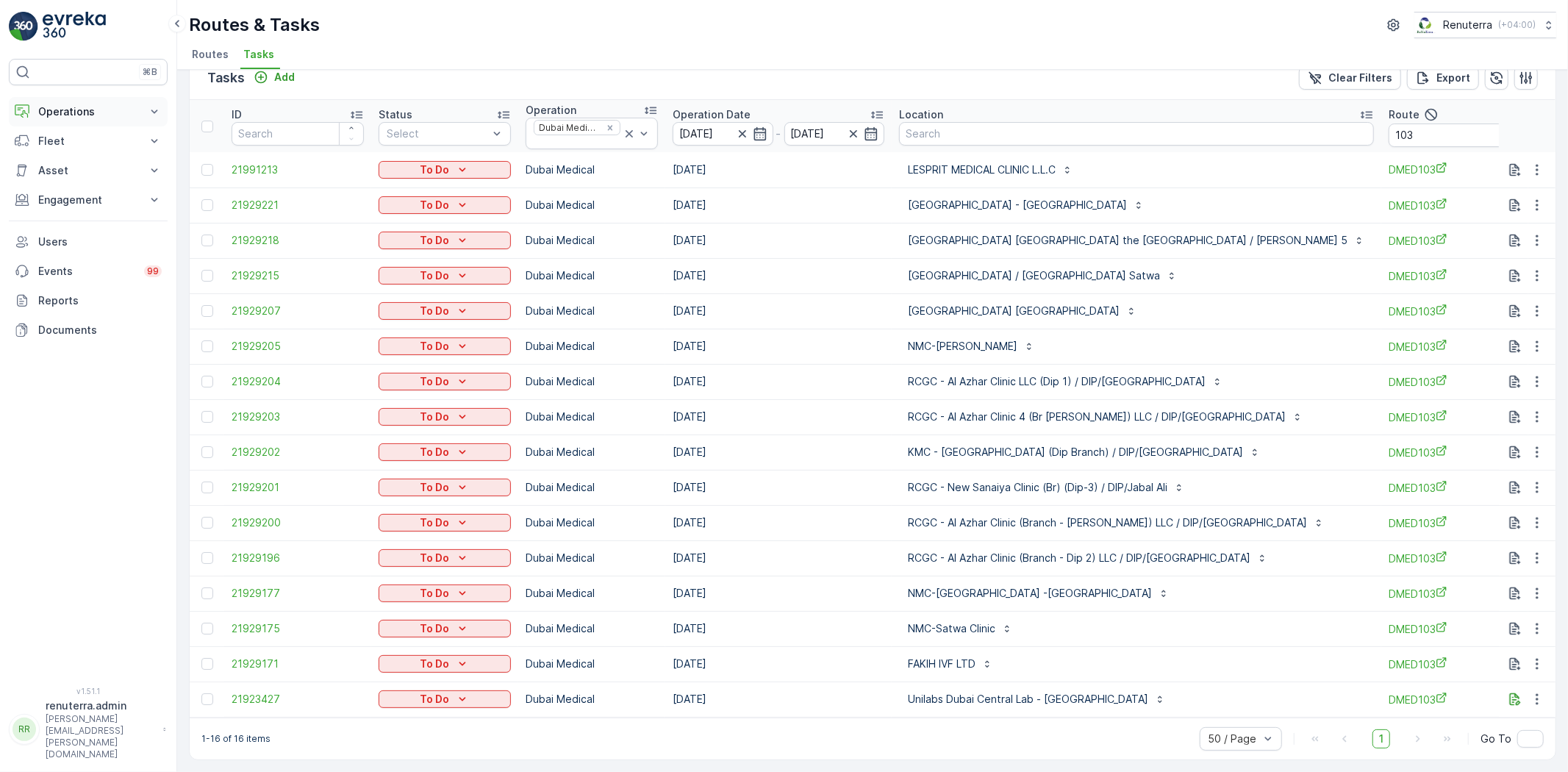
click at [76, 113] on p "Operations" at bounding box center [88, 111] width 100 height 14
drag, startPoint x: 74, startPoint y: 157, endPoint x: 138, endPoint y: 152, distance: 64.2
click at [75, 157] on p "Planning" at bounding box center [58, 157] width 41 height 14
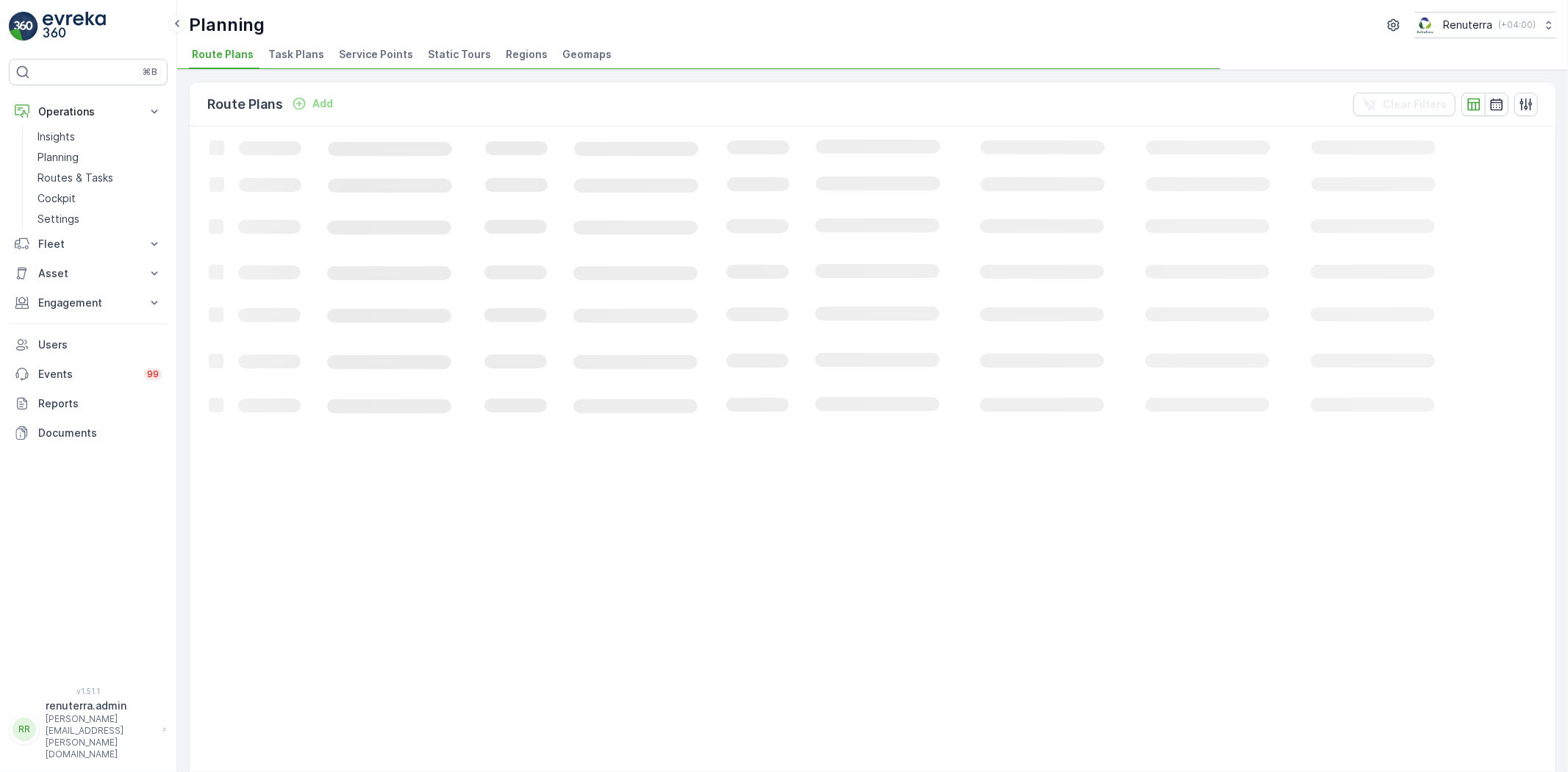
click at [380, 56] on span "Service Points" at bounding box center [375, 54] width 75 height 14
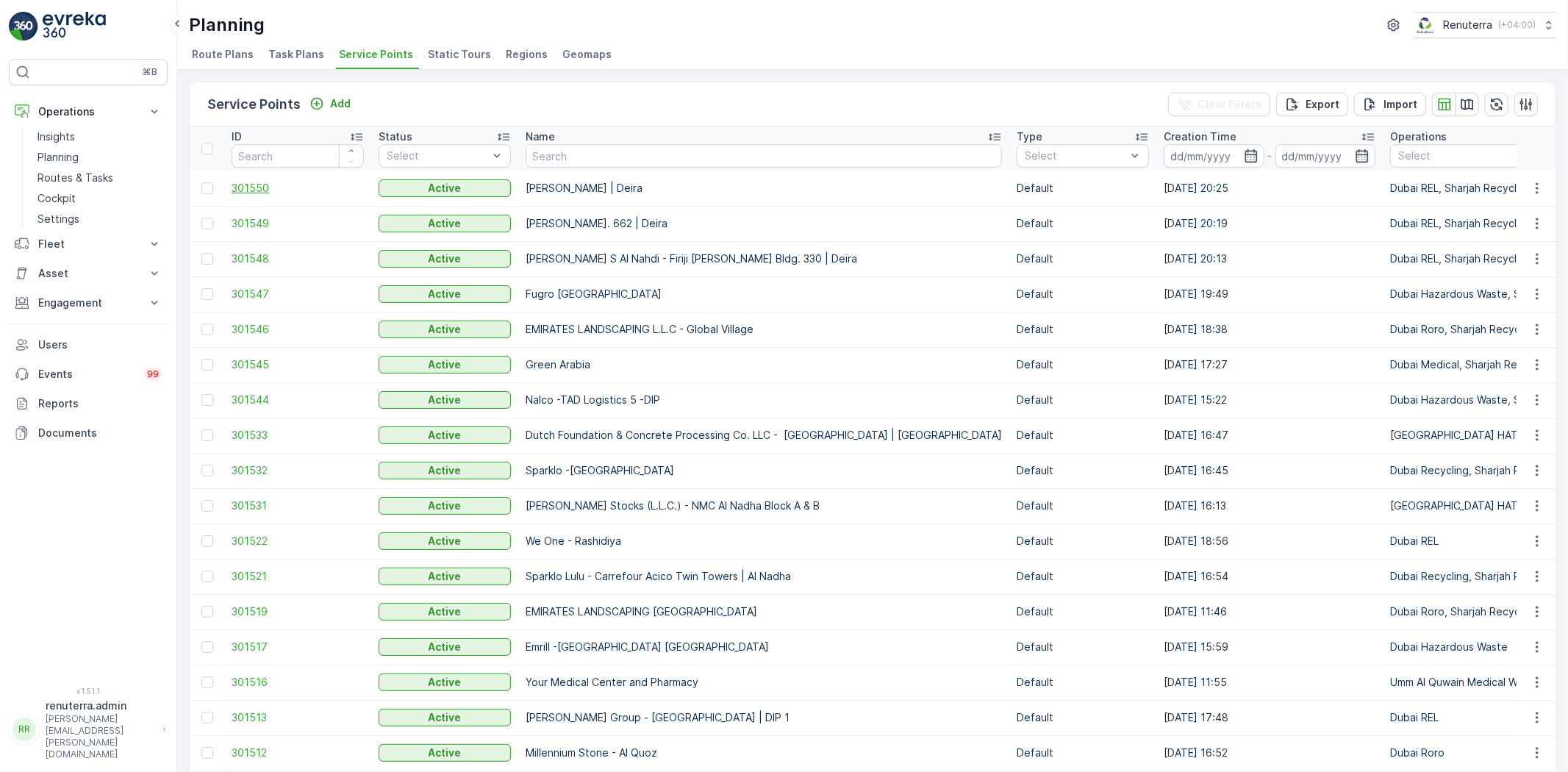
click at [255, 189] on span "301550" at bounding box center [297, 188] width 132 height 14
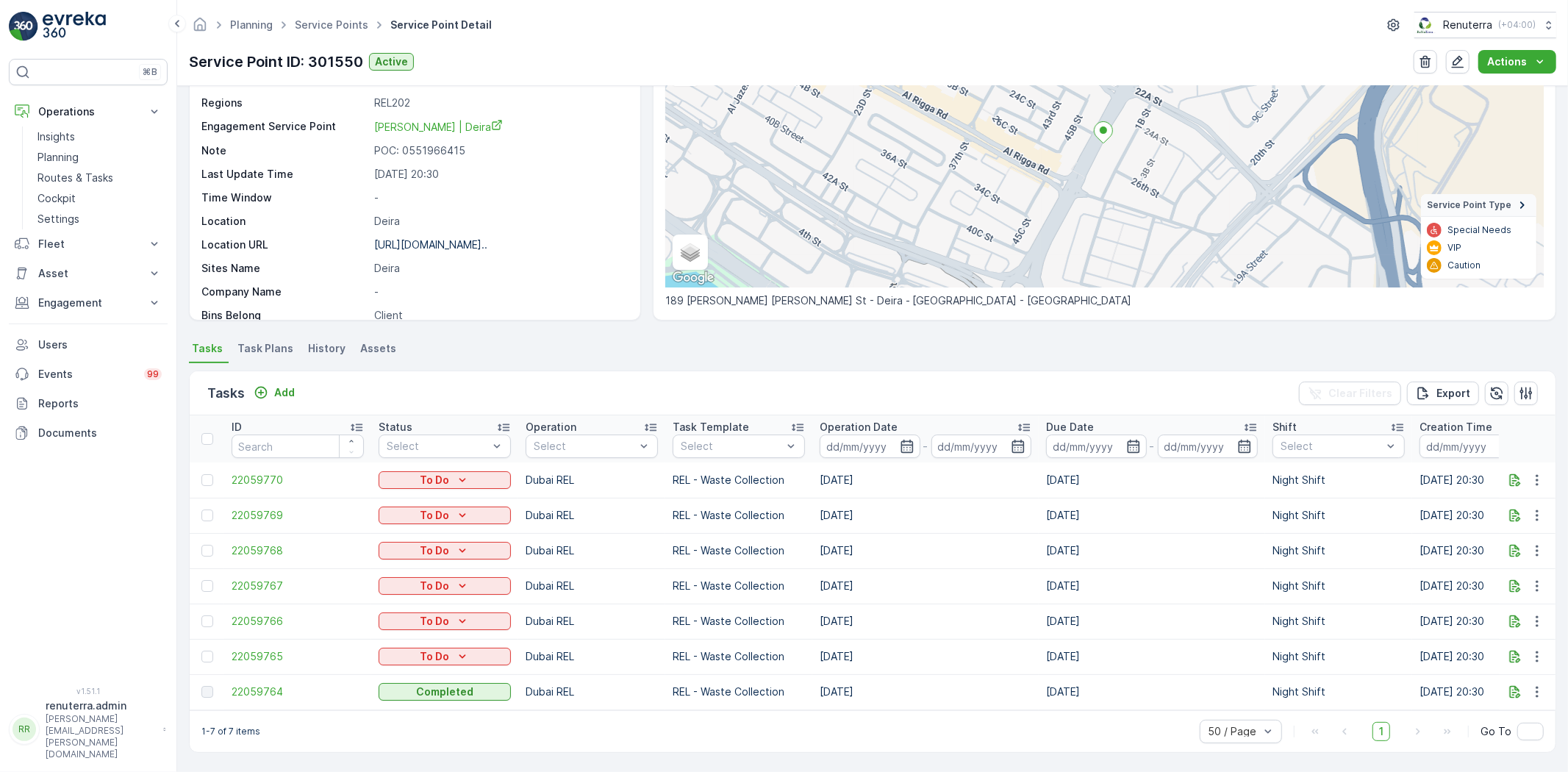
scroll to position [151, 0]
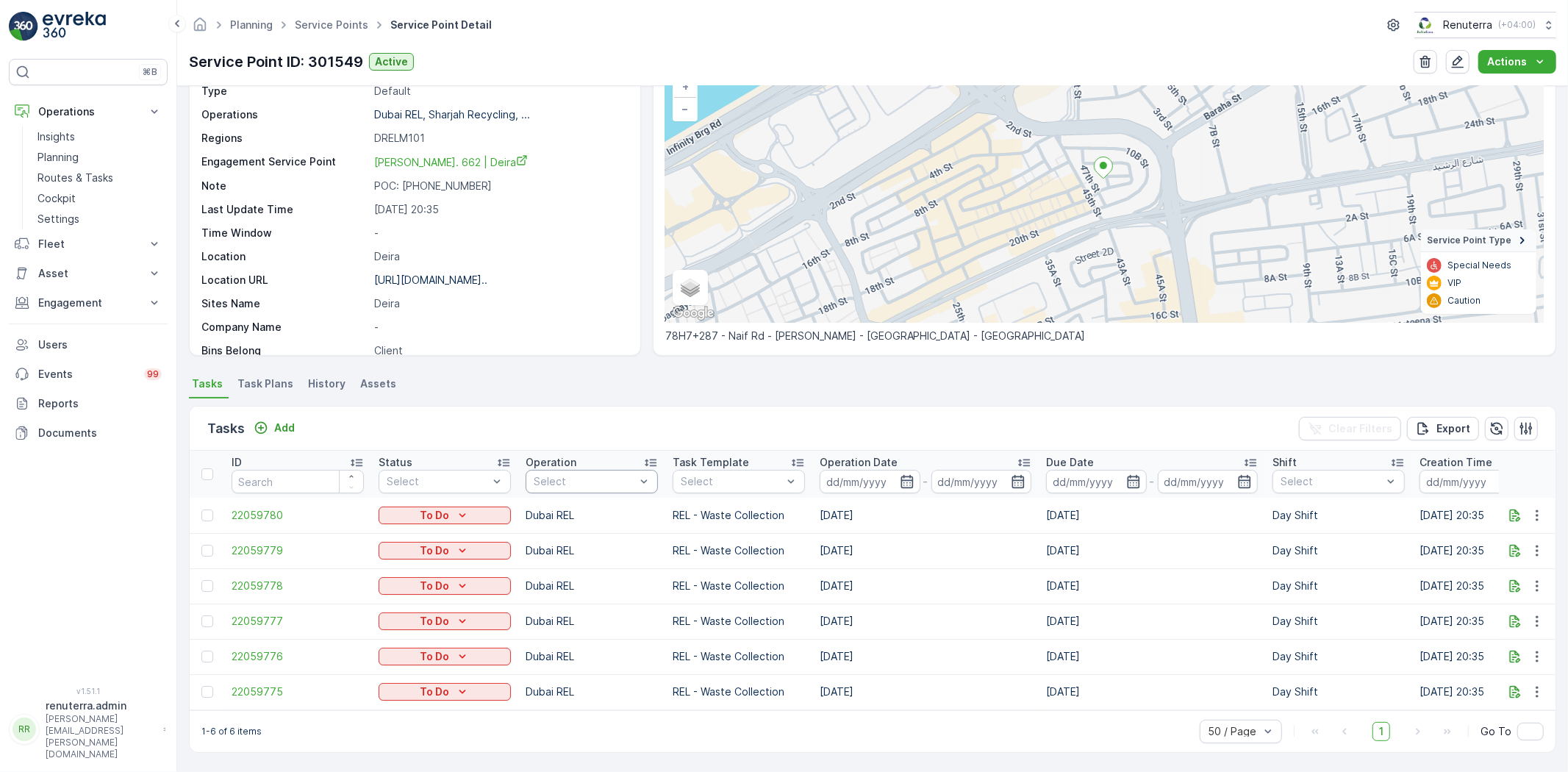
scroll to position [116, 0]
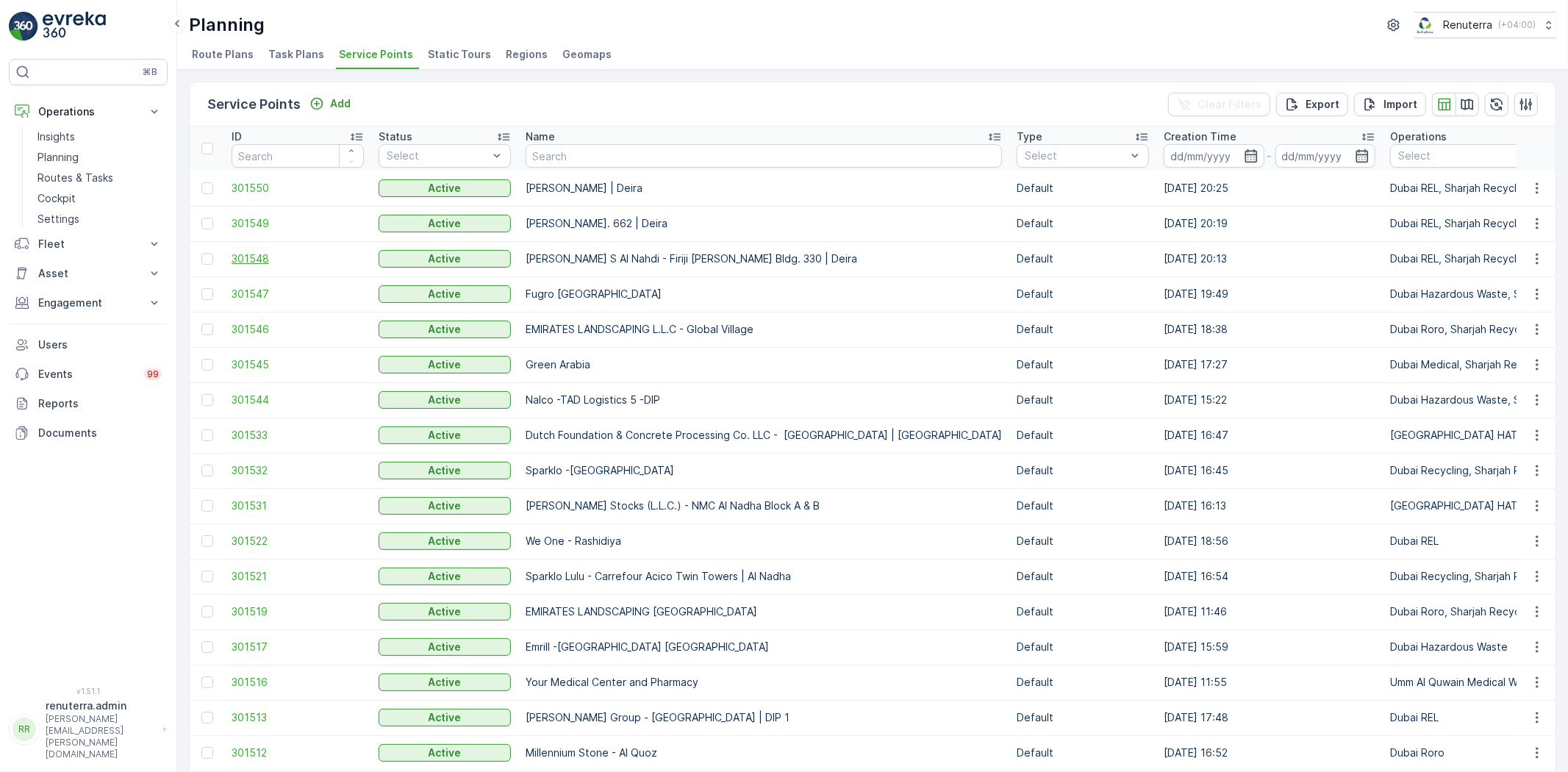
click at [250, 256] on span "301548" at bounding box center [297, 259] width 132 height 14
click at [247, 185] on span "301550" at bounding box center [297, 188] width 132 height 14
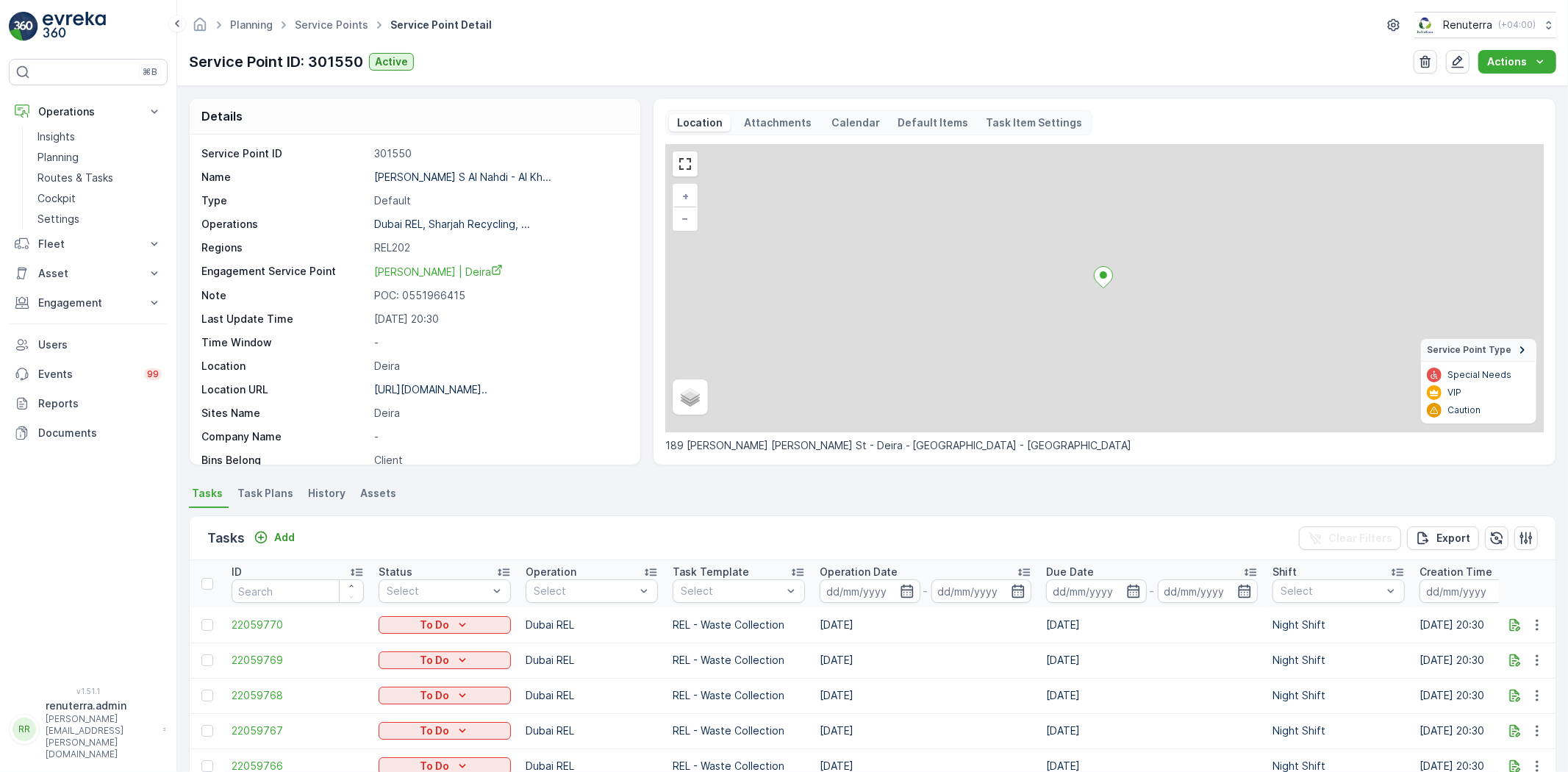
scroll to position [151, 0]
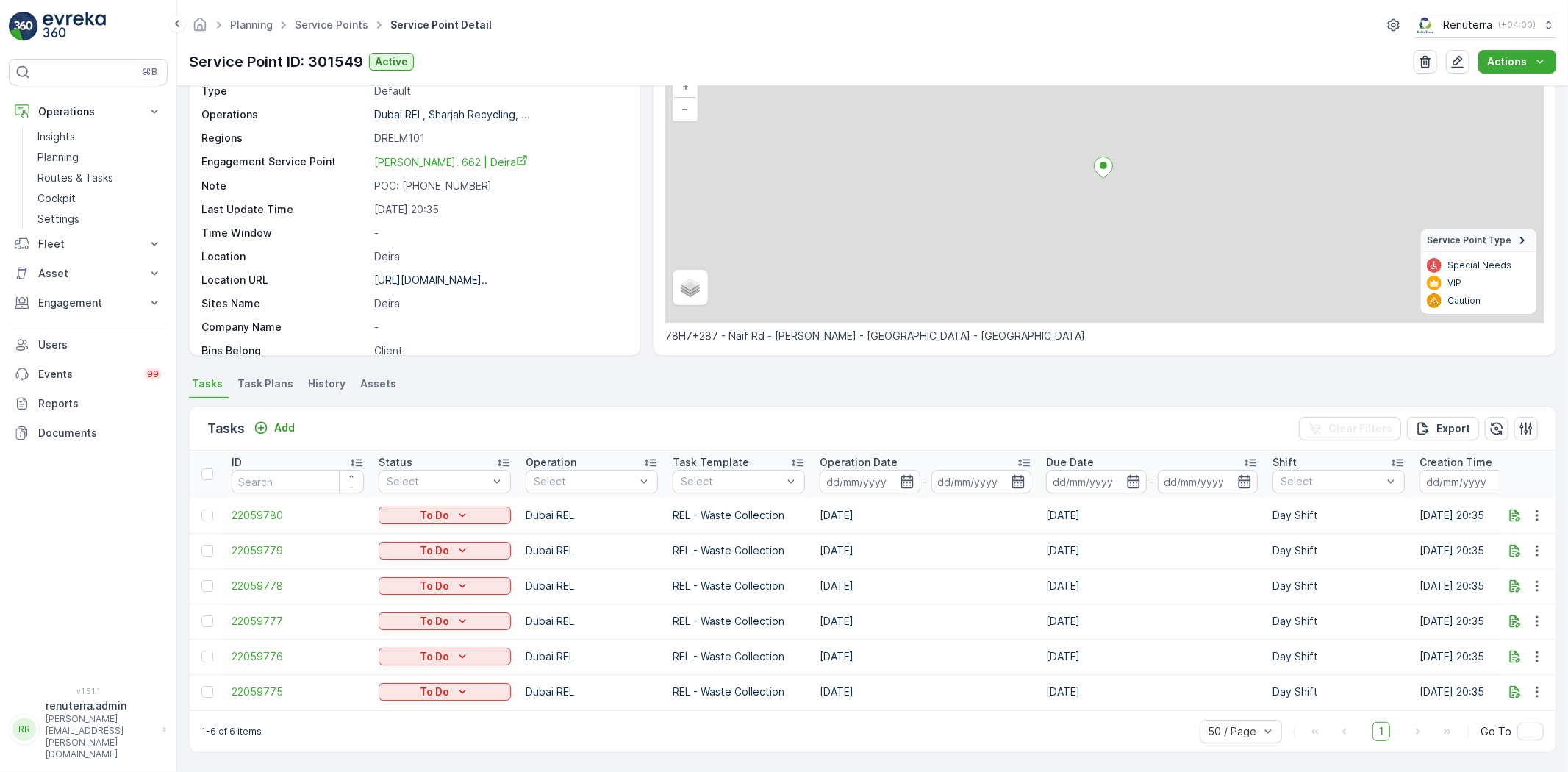
scroll to position [116, 0]
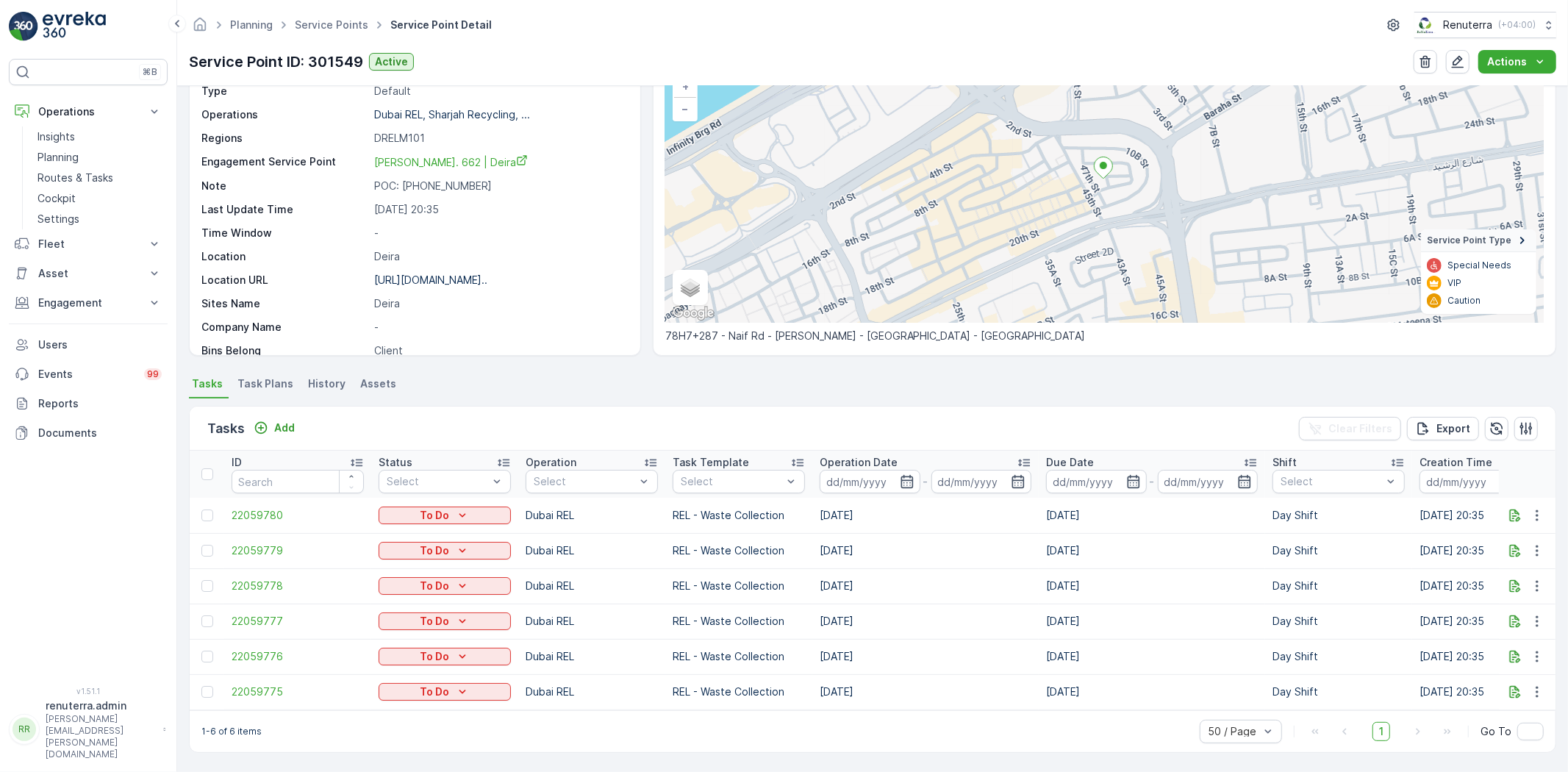
drag, startPoint x: 945, startPoint y: 709, endPoint x: 983, endPoint y: 710, distance: 38.0
click at [983, 710] on div "1-6 of 6 items 50 / Page 1 Go To" at bounding box center [872, 731] width 1366 height 42
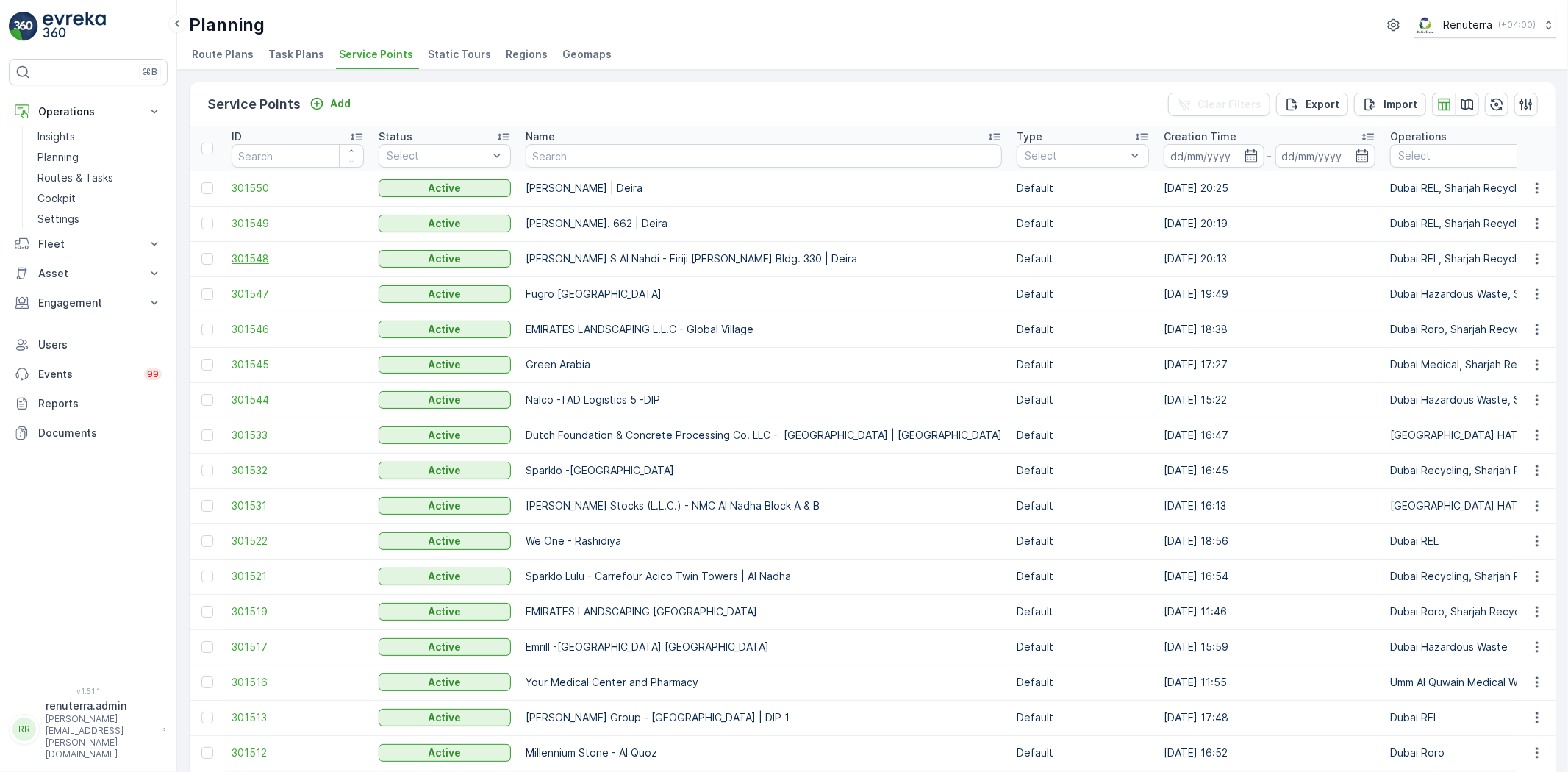
click at [251, 259] on span "301548" at bounding box center [297, 259] width 132 height 14
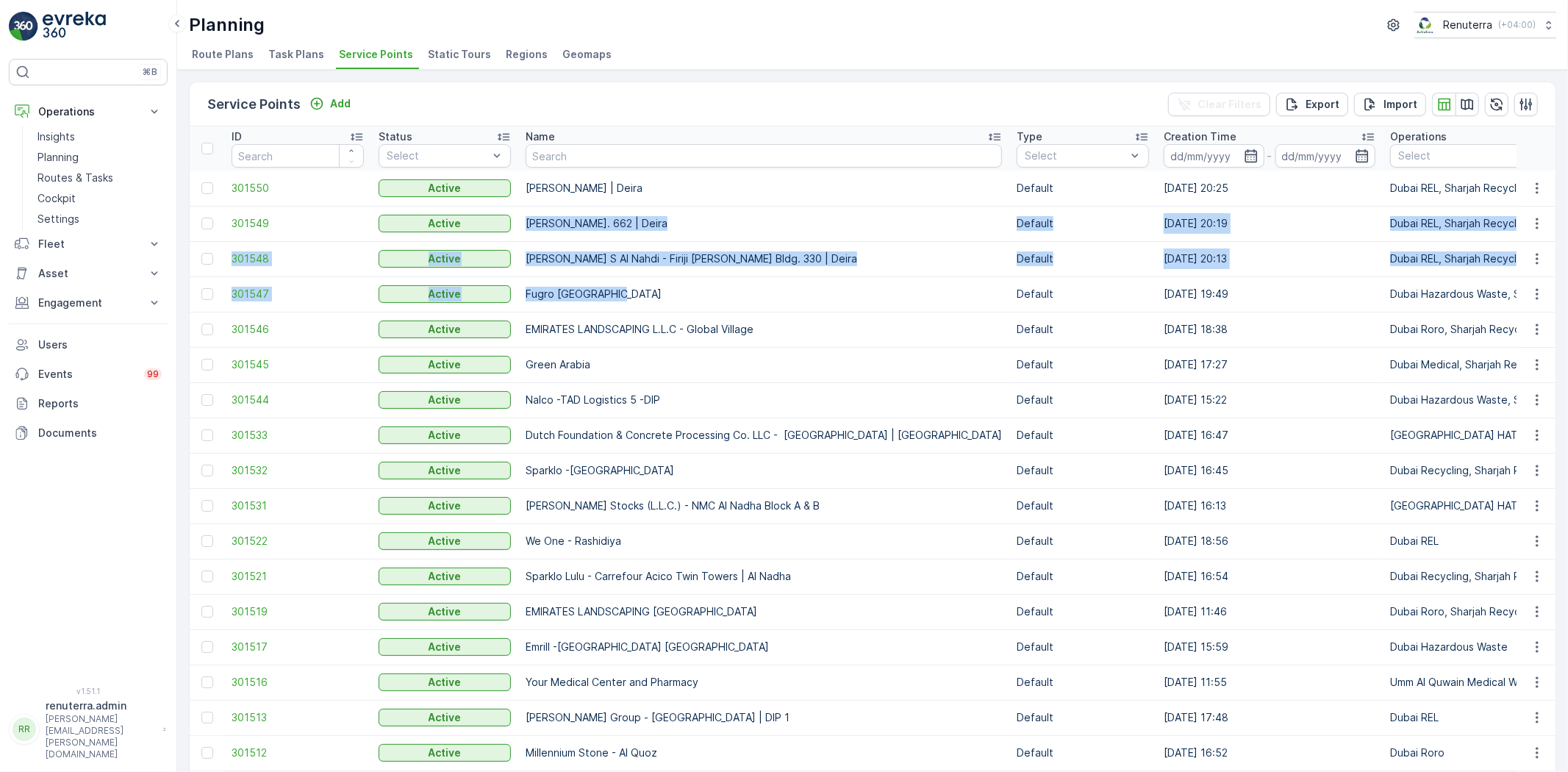
drag, startPoint x: 526, startPoint y: 224, endPoint x: 862, endPoint y: 286, distance: 341.7
click at [850, 248] on td "[PERSON_NAME] S Al Nahdi - Firiji [PERSON_NAME] Bldg. 330 | Deira" at bounding box center [763, 259] width 491 height 35
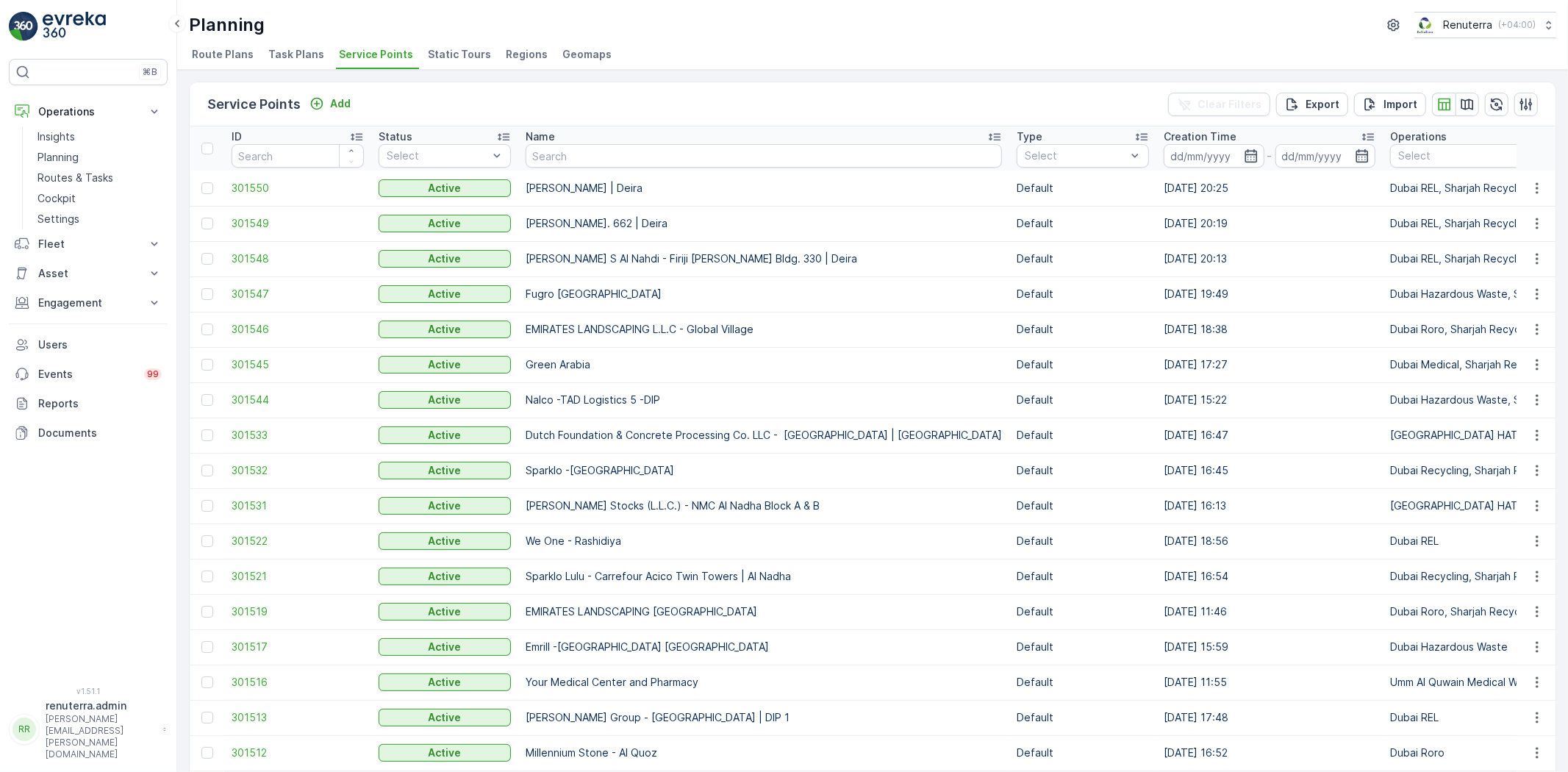
click at [846, 114] on div "Service Points Add Clear Filters Export Import" at bounding box center [872, 104] width 1366 height 44
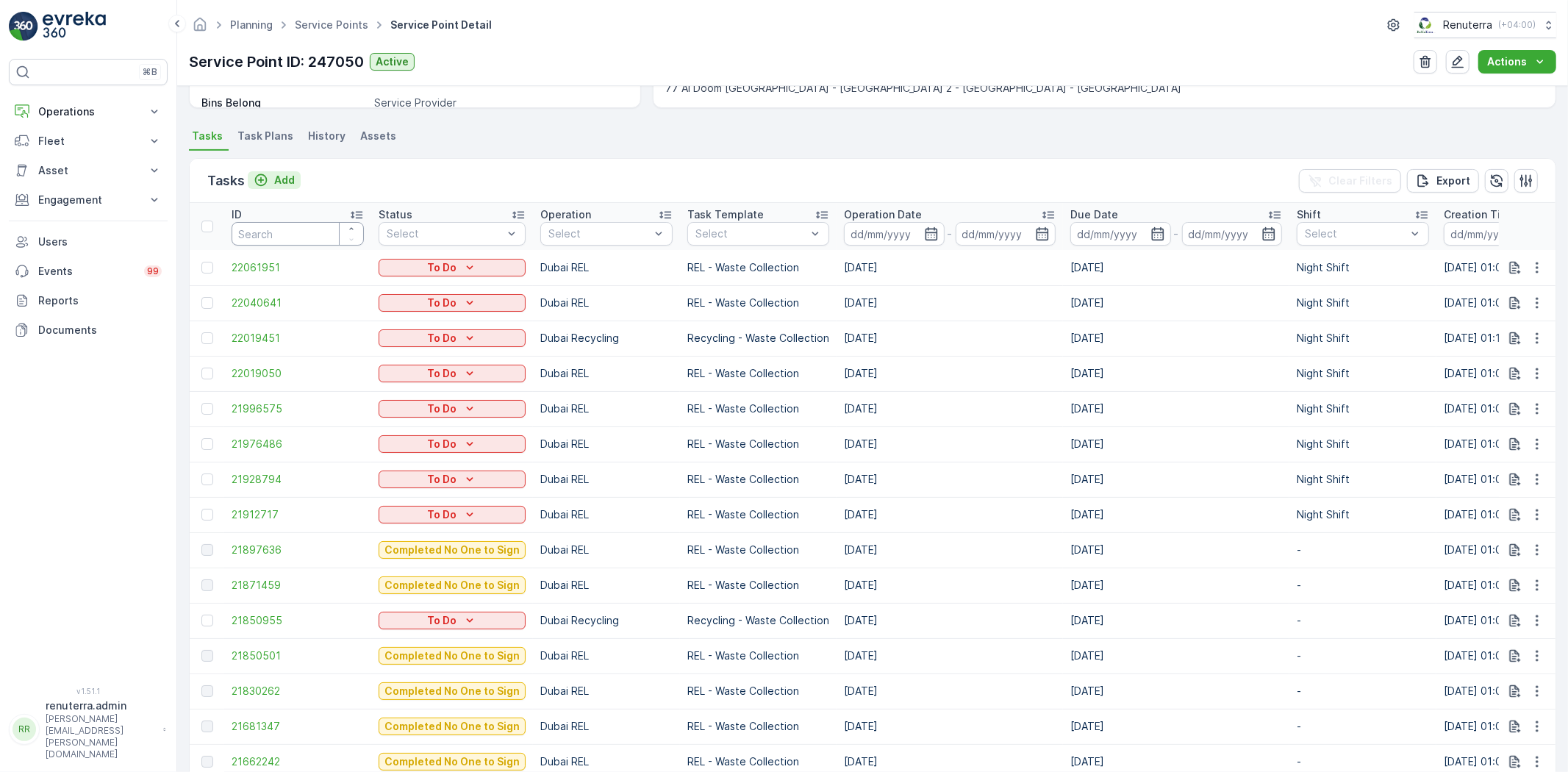
scroll to position [327, 0]
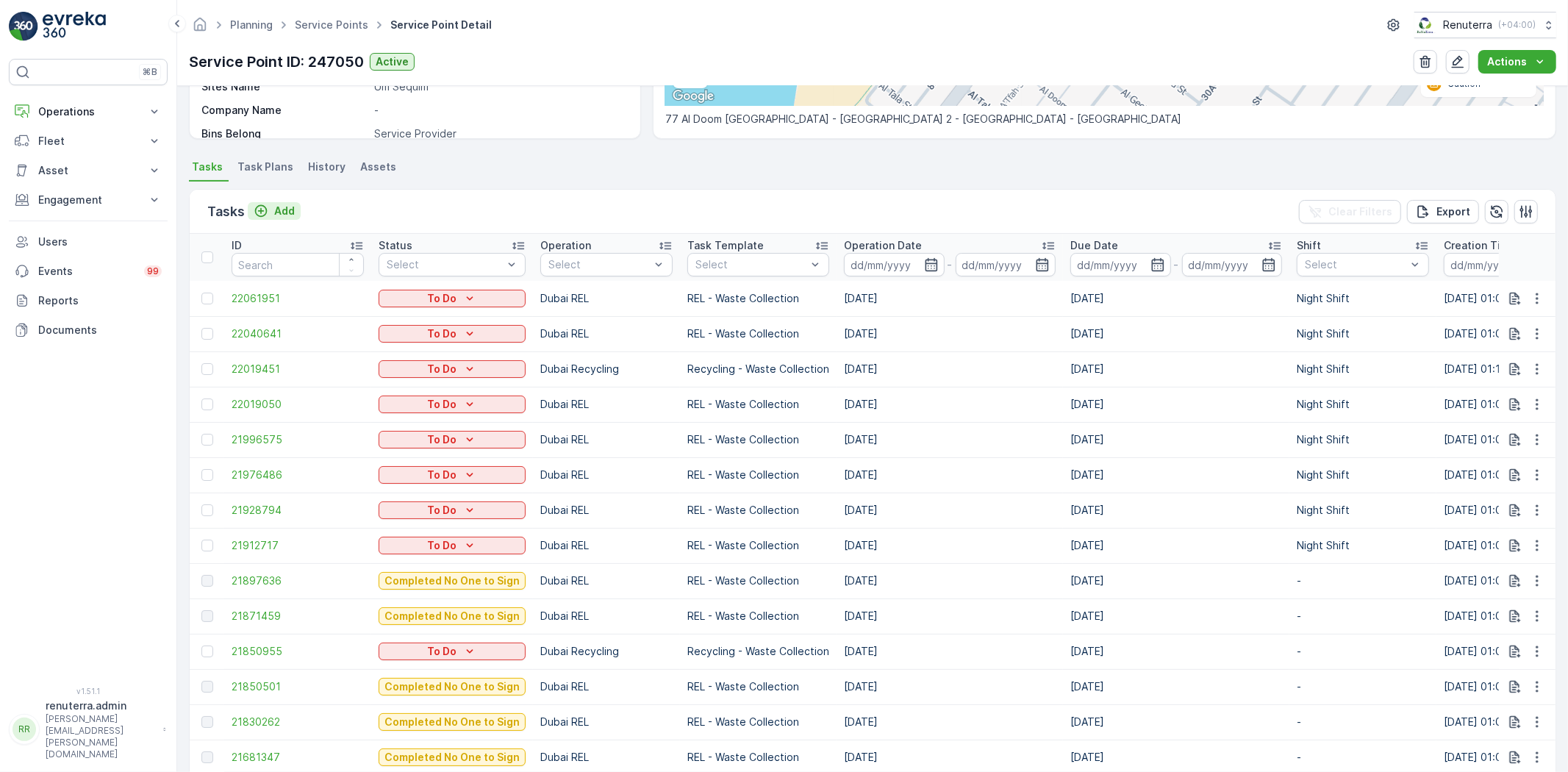
click at [285, 210] on p "Add" at bounding box center [284, 211] width 21 height 14
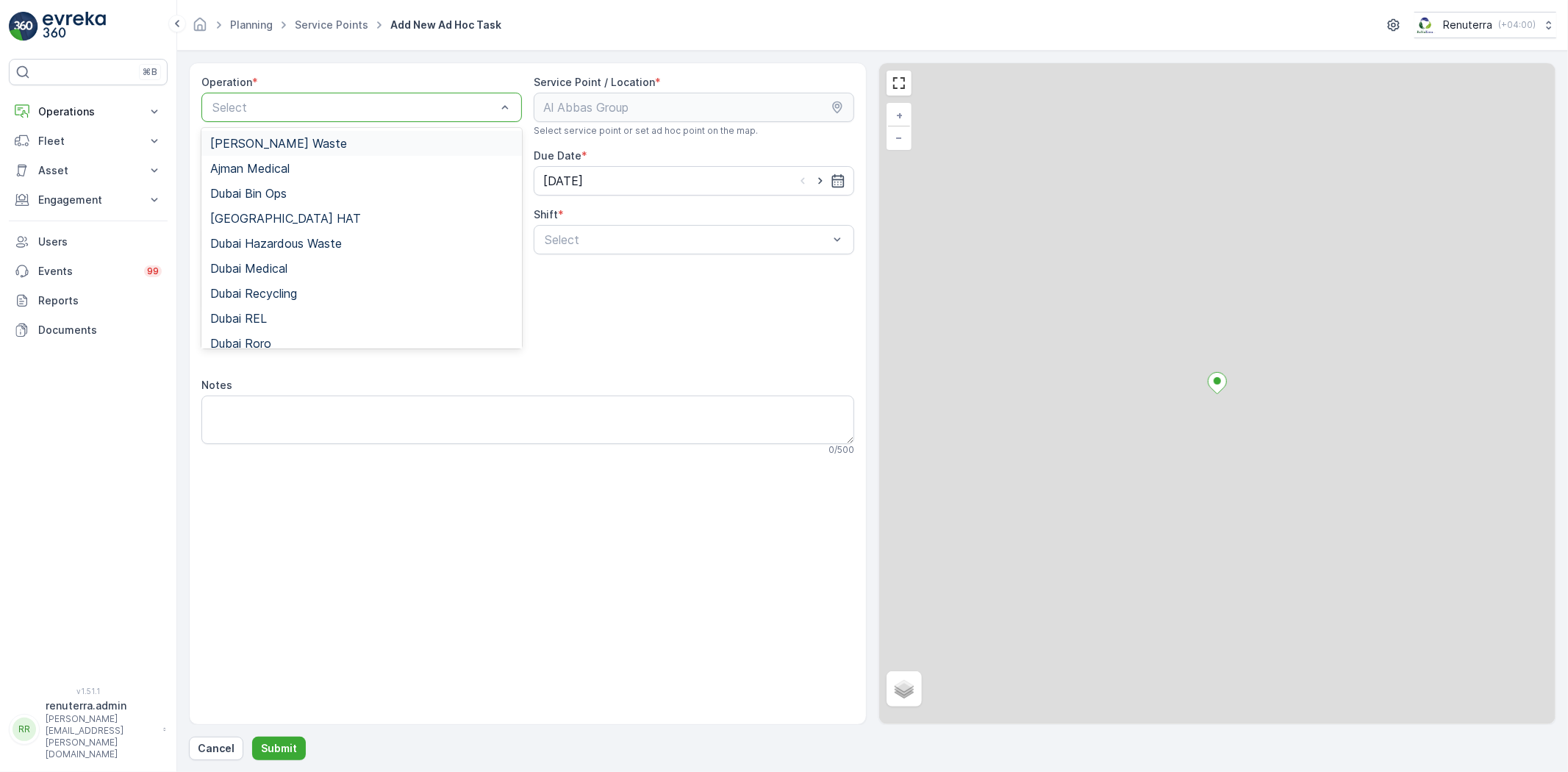
drag, startPoint x: 329, startPoint y: 92, endPoint x: 319, endPoint y: 98, distance: 11.7
click at [328, 92] on div "Select" at bounding box center [361, 107] width 321 height 30
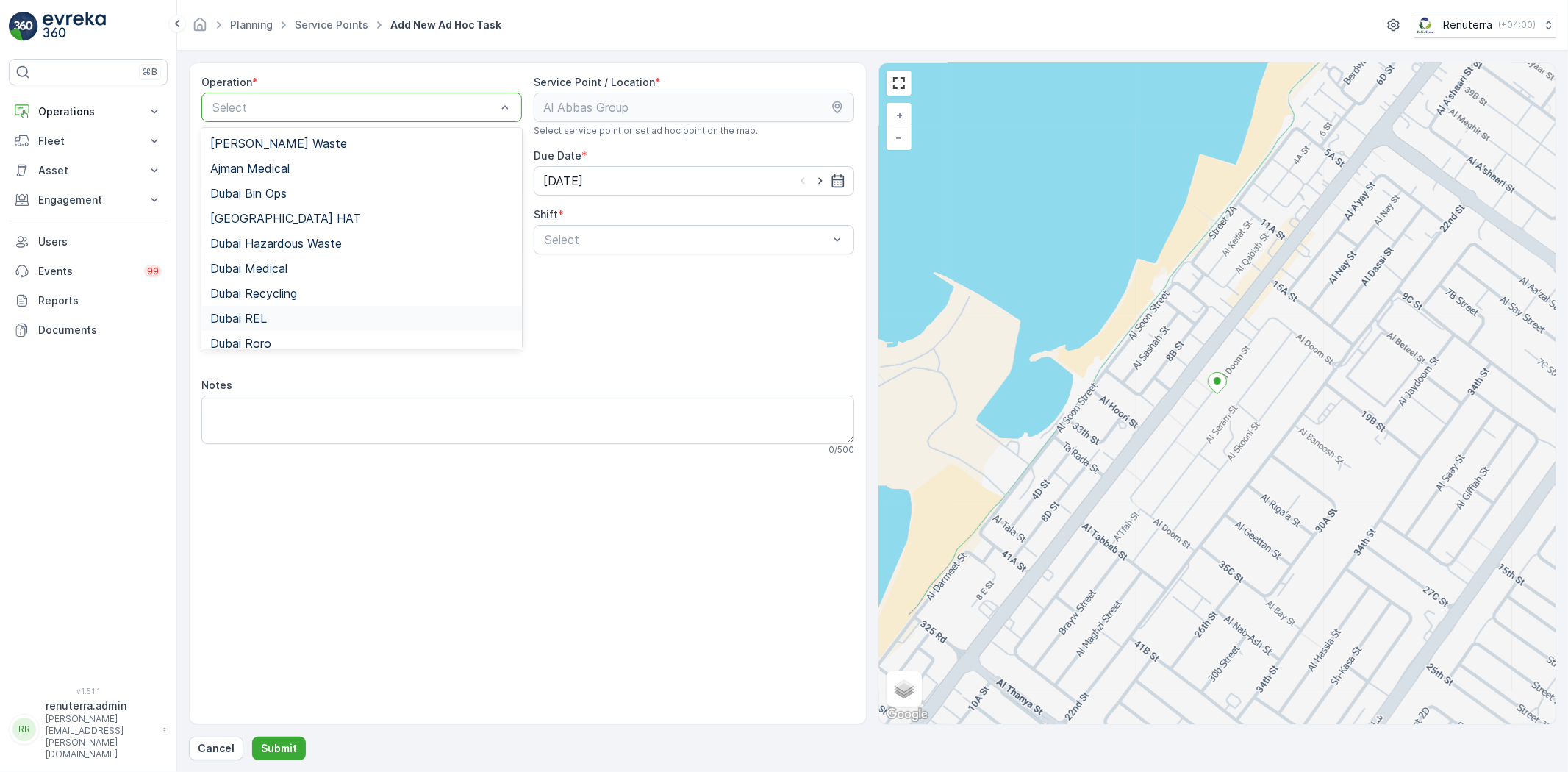
click at [286, 321] on div "Dubai REL" at bounding box center [361, 318] width 303 height 13
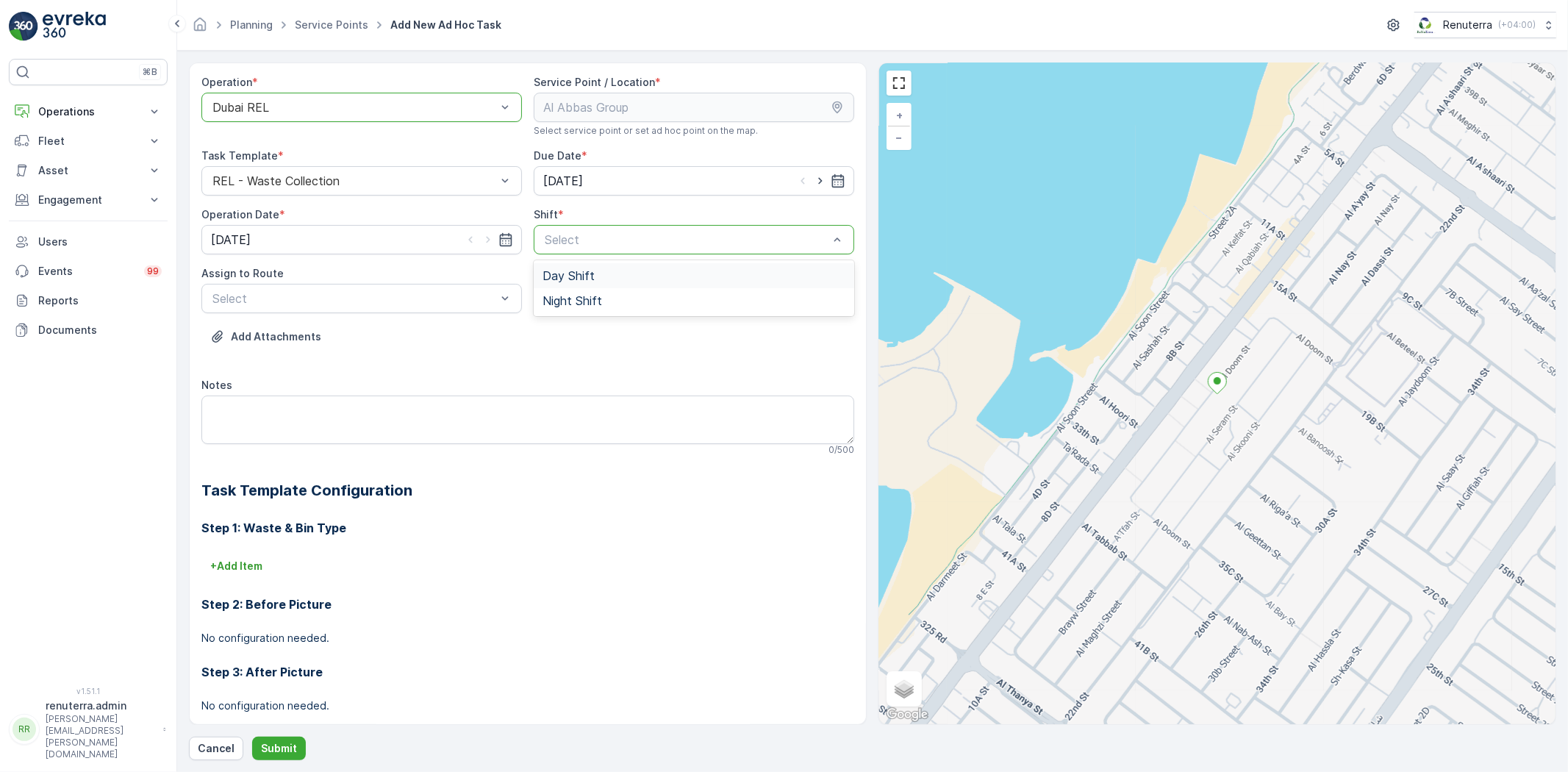
click at [633, 273] on div "Day Shift" at bounding box center [693, 276] width 303 height 13
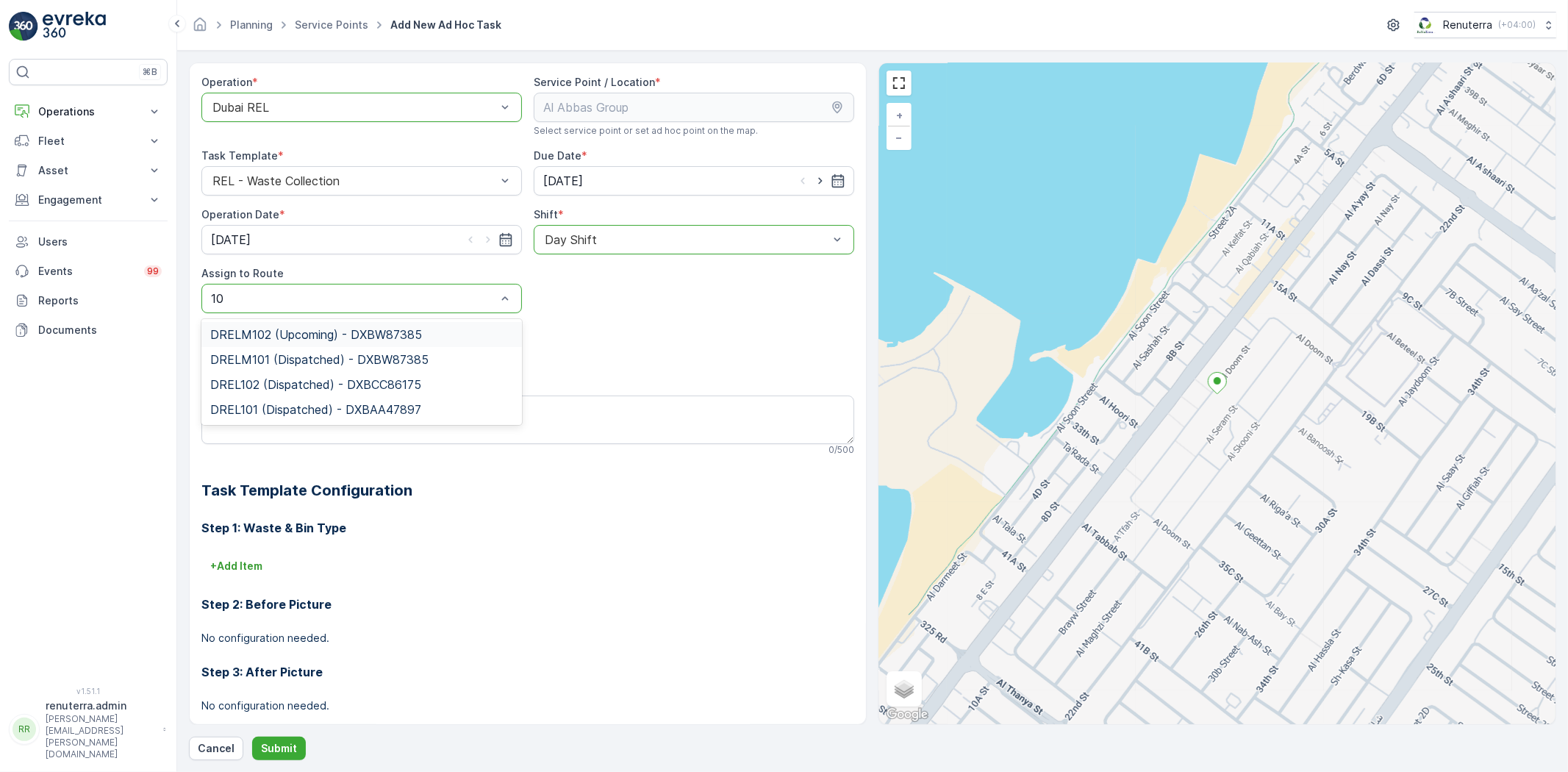
type input "101"
click at [346, 361] on span "DREL101 (Dispatched) - DXBAA47897" at bounding box center [315, 359] width 211 height 13
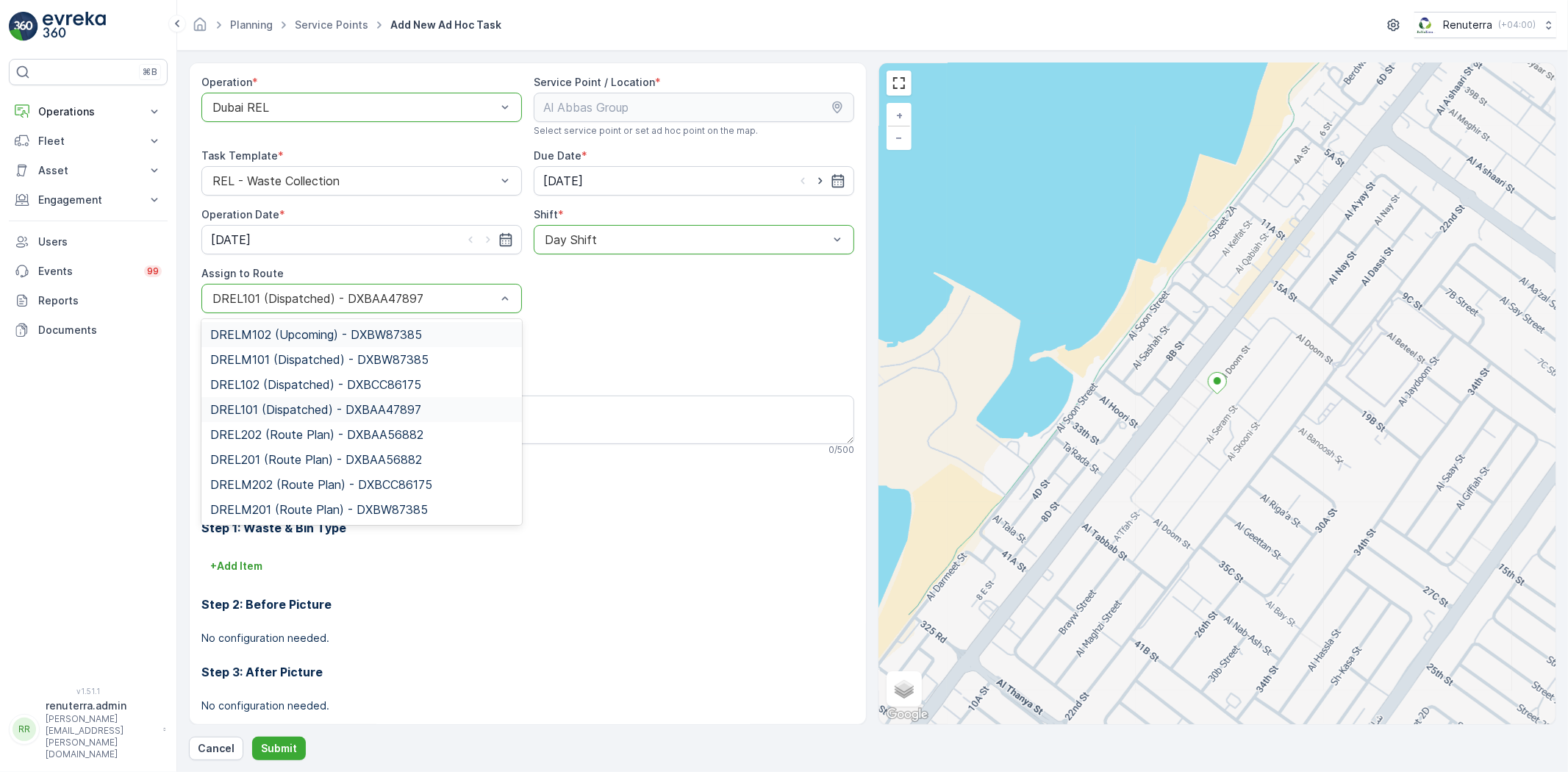
click at [367, 293] on div at bounding box center [354, 298] width 286 height 13
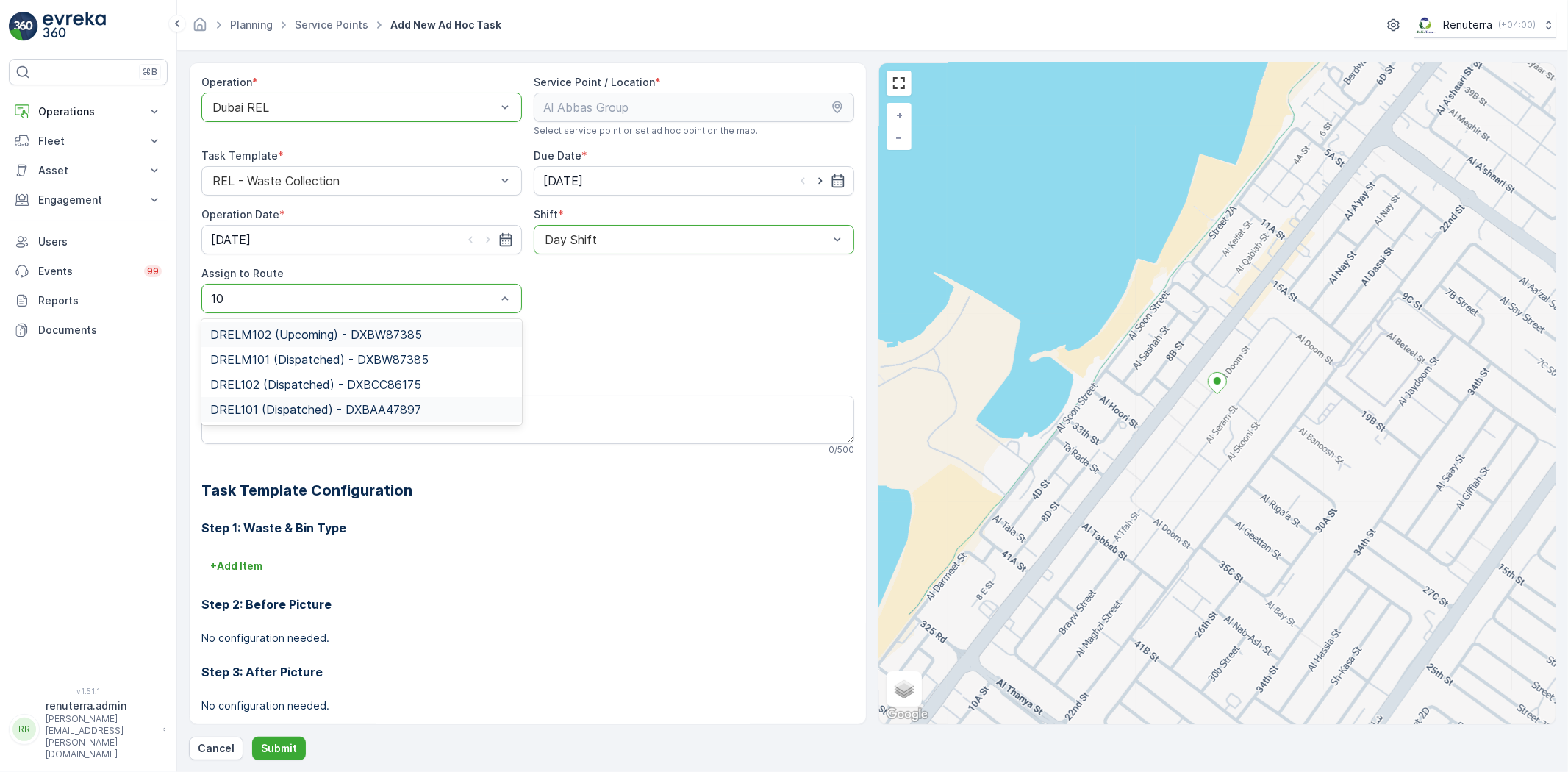
type input "101"
click at [347, 331] on span "DRELM101 (Dispatched) - DXBW87385" at bounding box center [319, 334] width 218 height 13
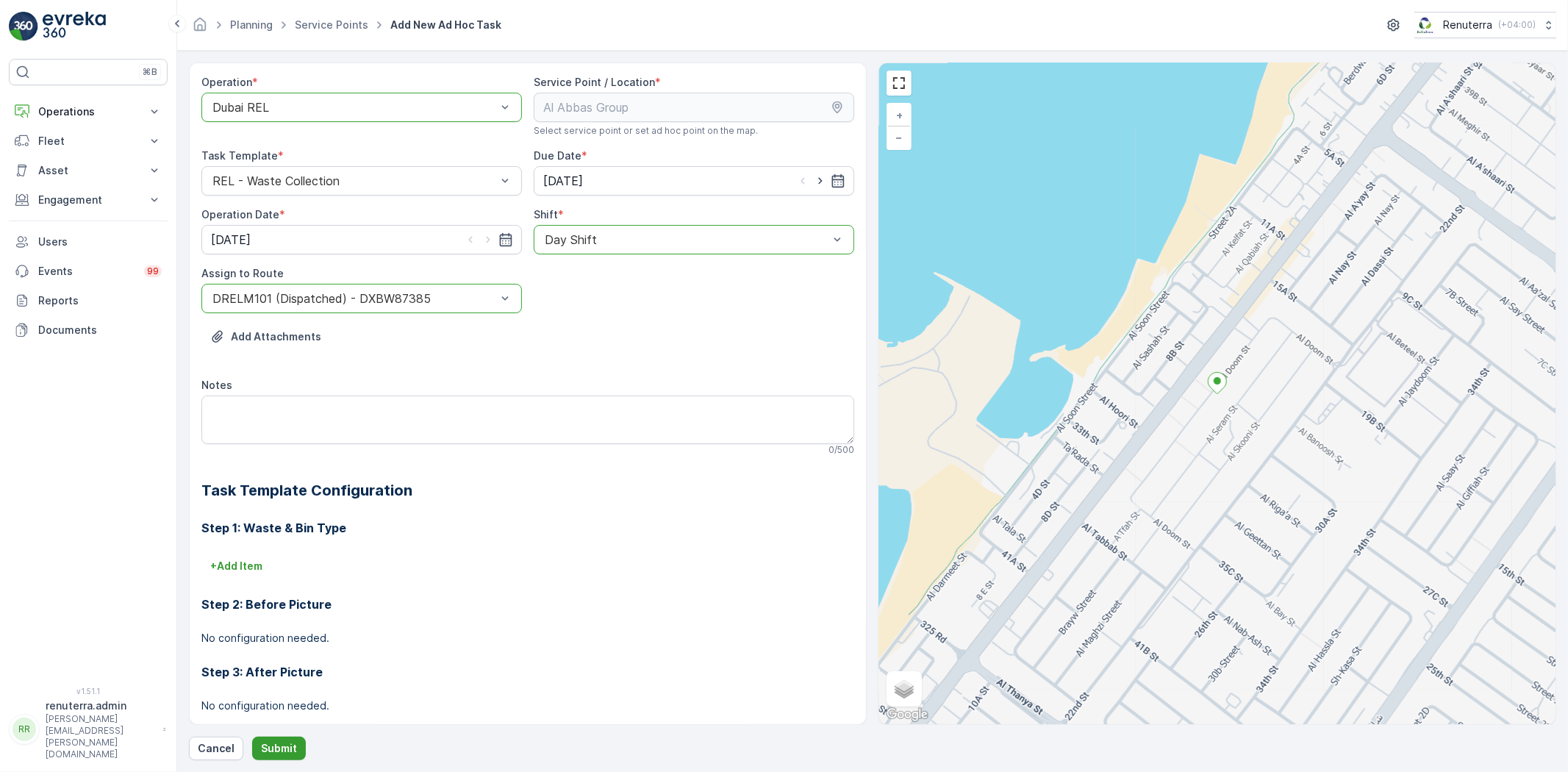
click at [286, 752] on p "Submit" at bounding box center [279, 748] width 36 height 14
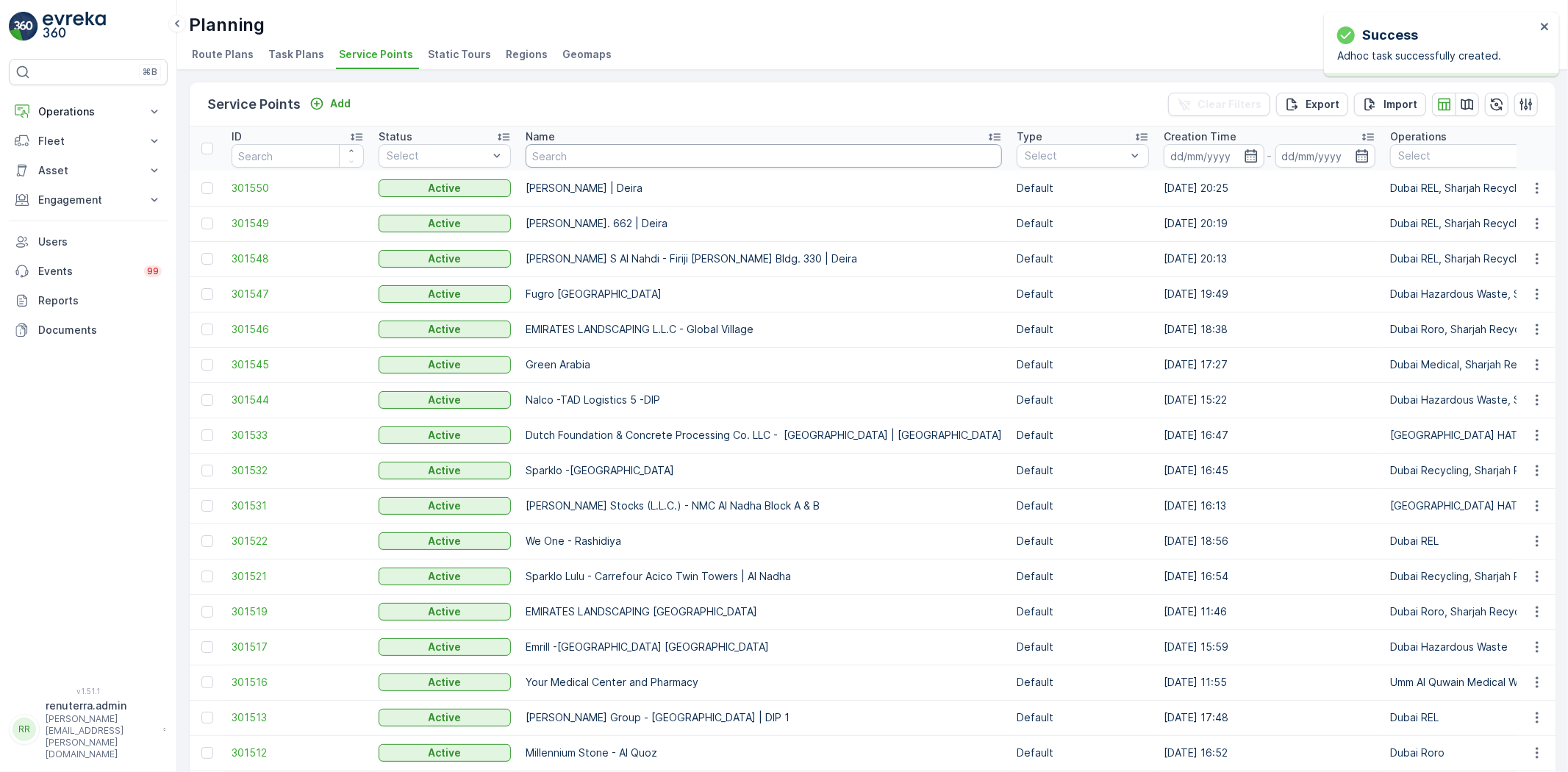
click at [561, 156] on input "text" at bounding box center [763, 155] width 477 height 23
paste input "Technovison"
type input "Technovison"
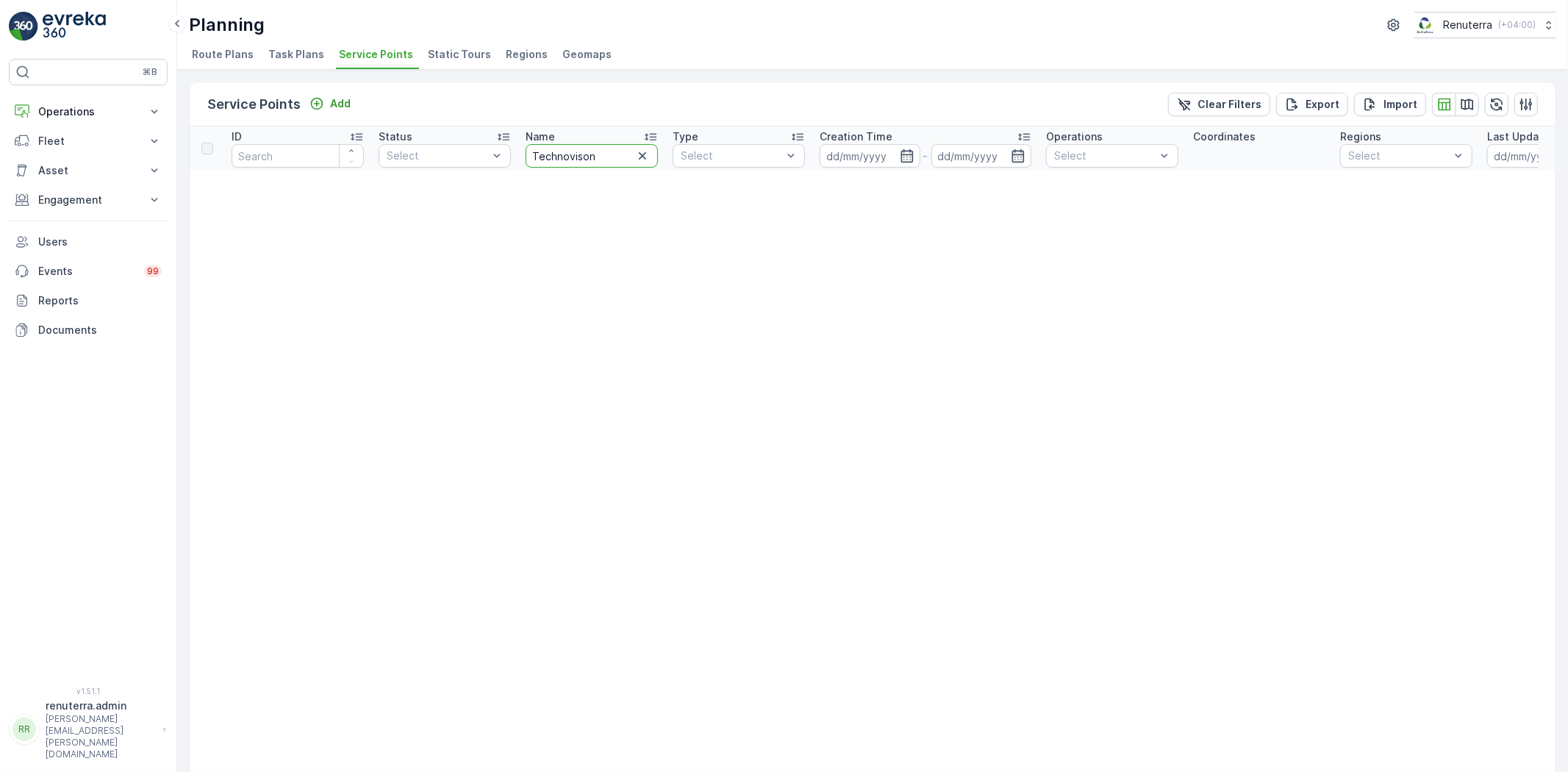
click at [621, 151] on input "Technovison" at bounding box center [591, 155] width 132 height 23
type input "T"
type input "dec"
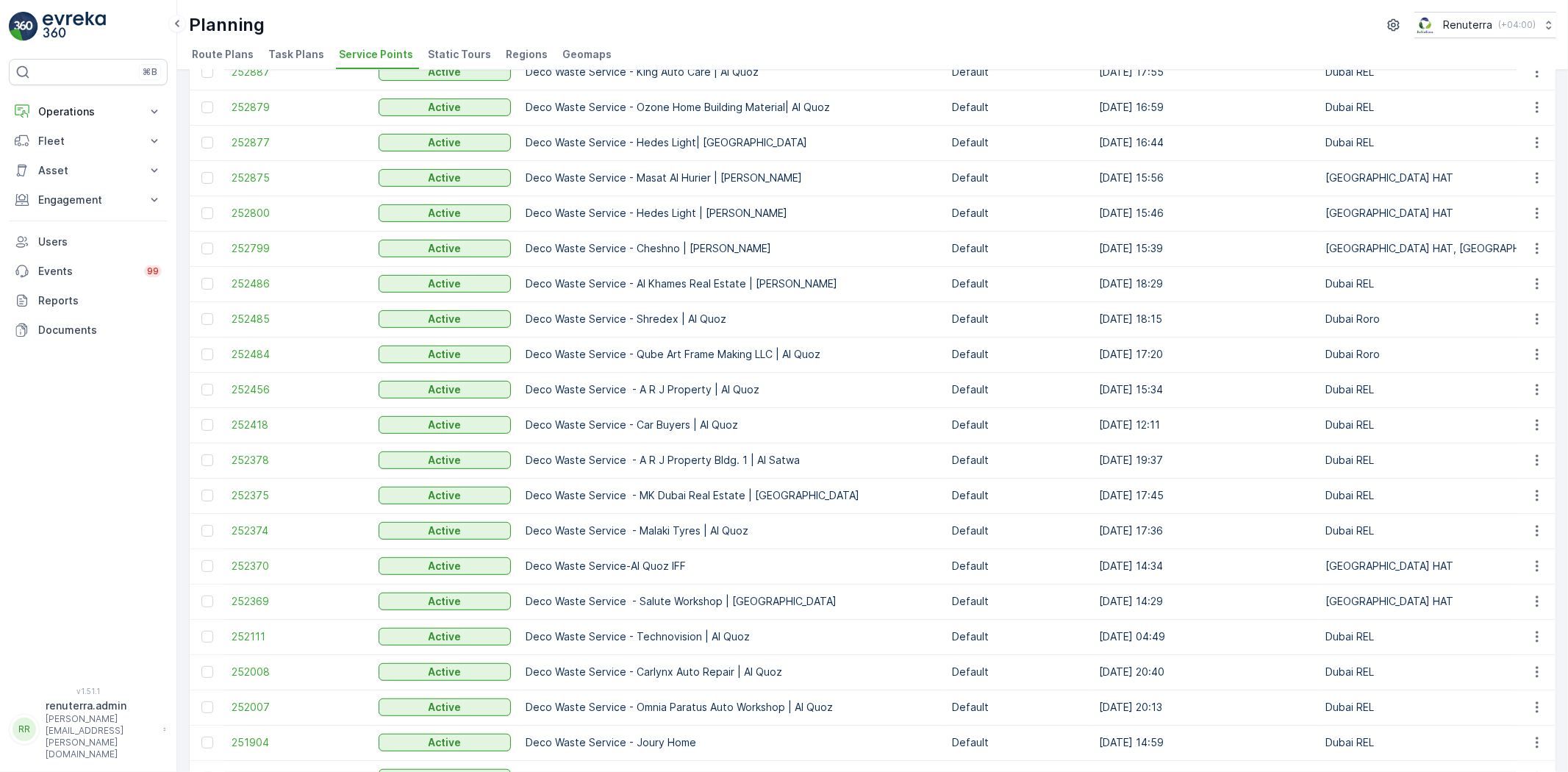
scroll to position [489, 0]
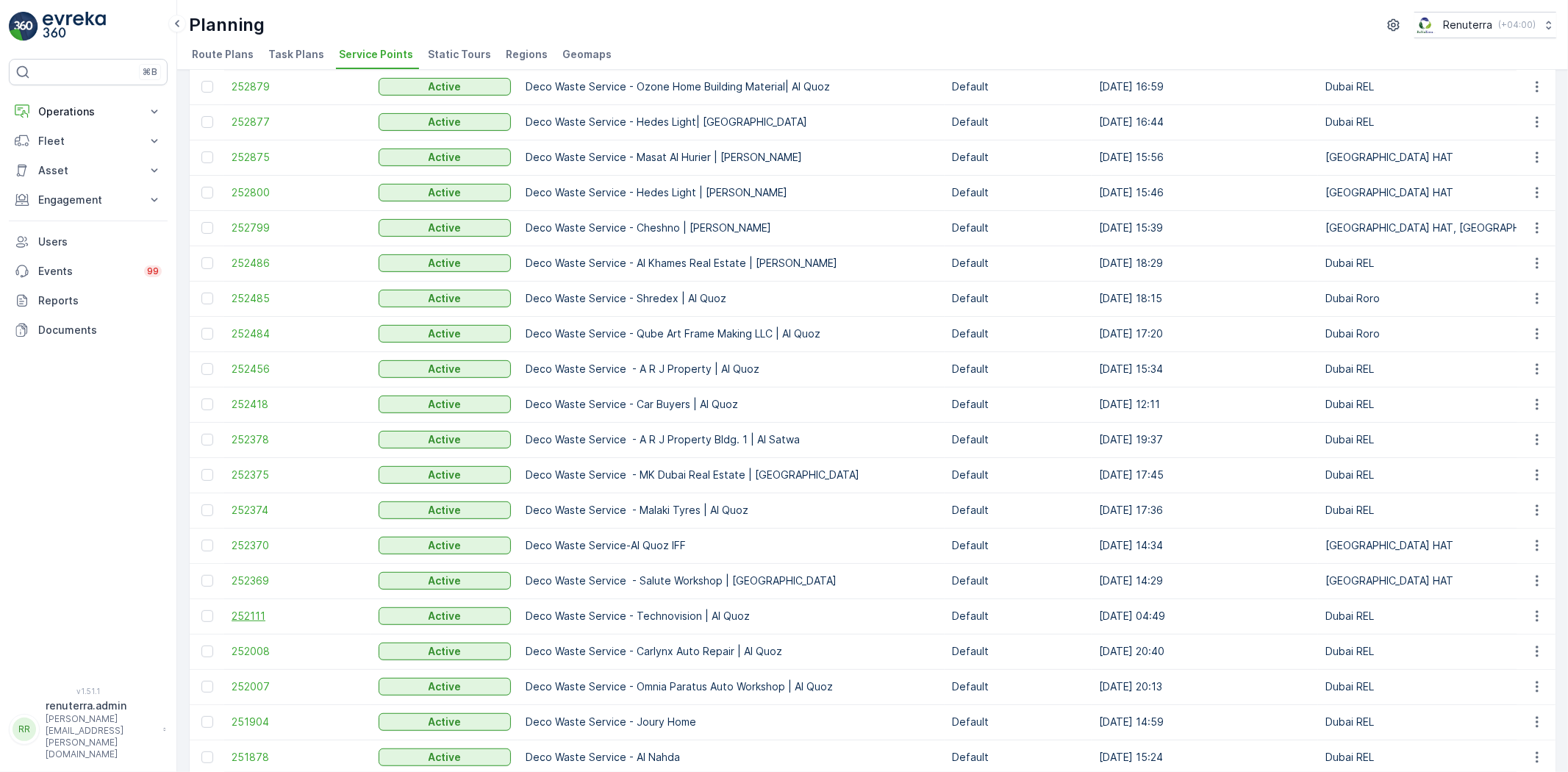
click at [251, 616] on span "252111" at bounding box center [297, 616] width 132 height 14
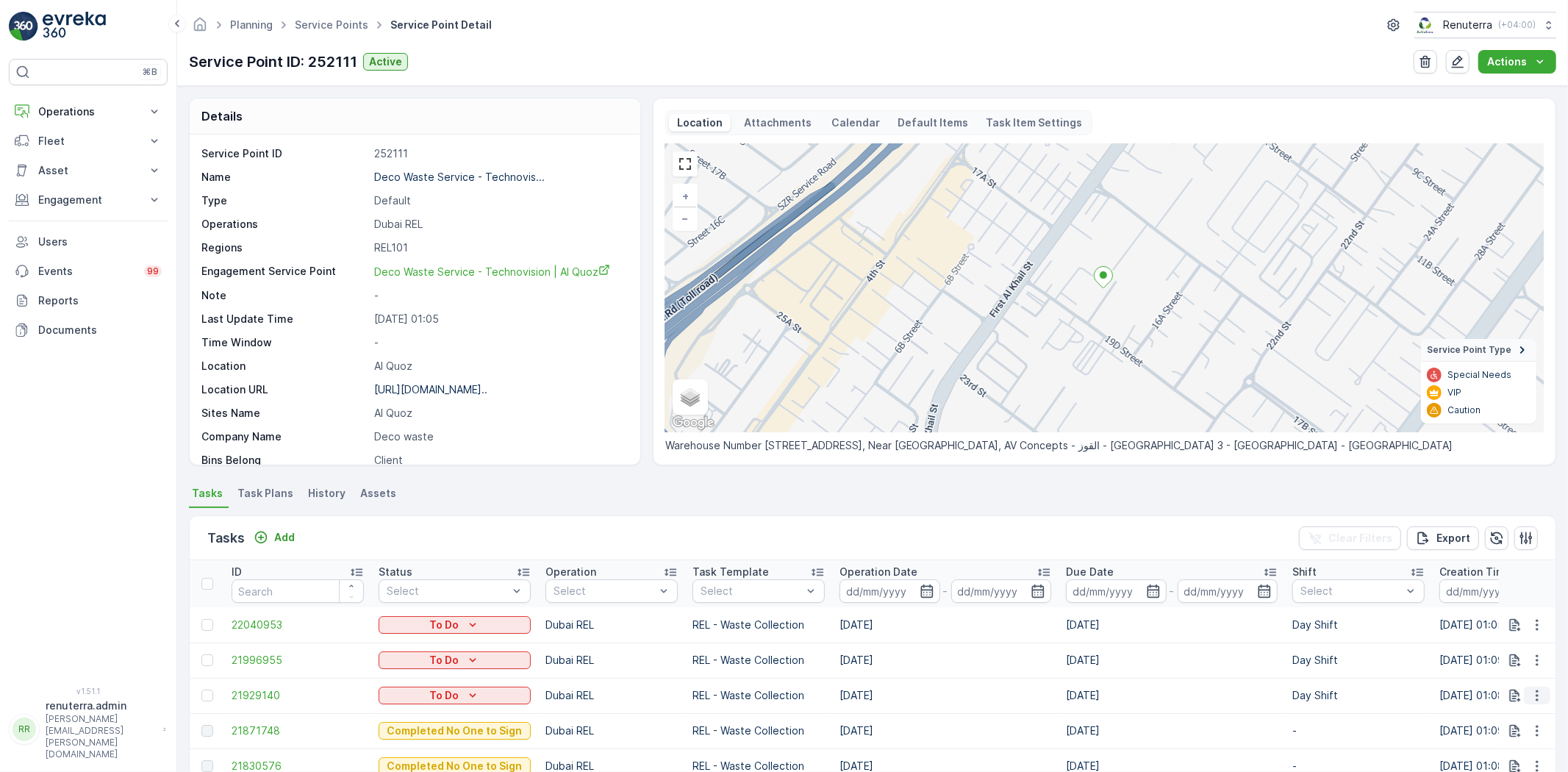
click at [1539, 700] on icon "button" at bounding box center [1537, 695] width 14 height 14
click at [1511, 620] on span "Change Route" at bounding box center [1499, 626] width 71 height 14
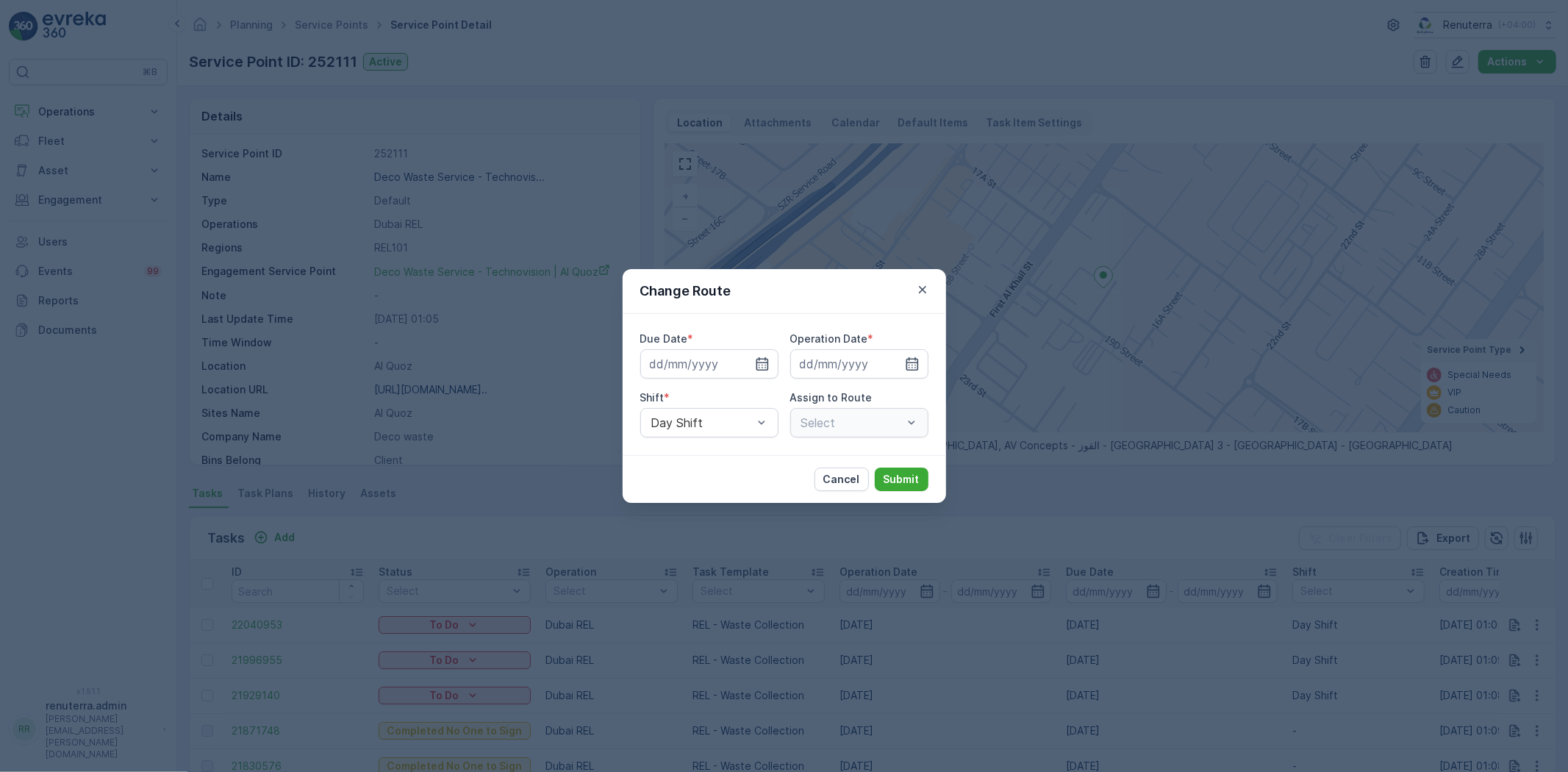
type input "[DATE]"
click at [919, 290] on icon "button" at bounding box center [922, 289] width 14 height 14
